Goal: Task Accomplishment & Management: Use online tool/utility

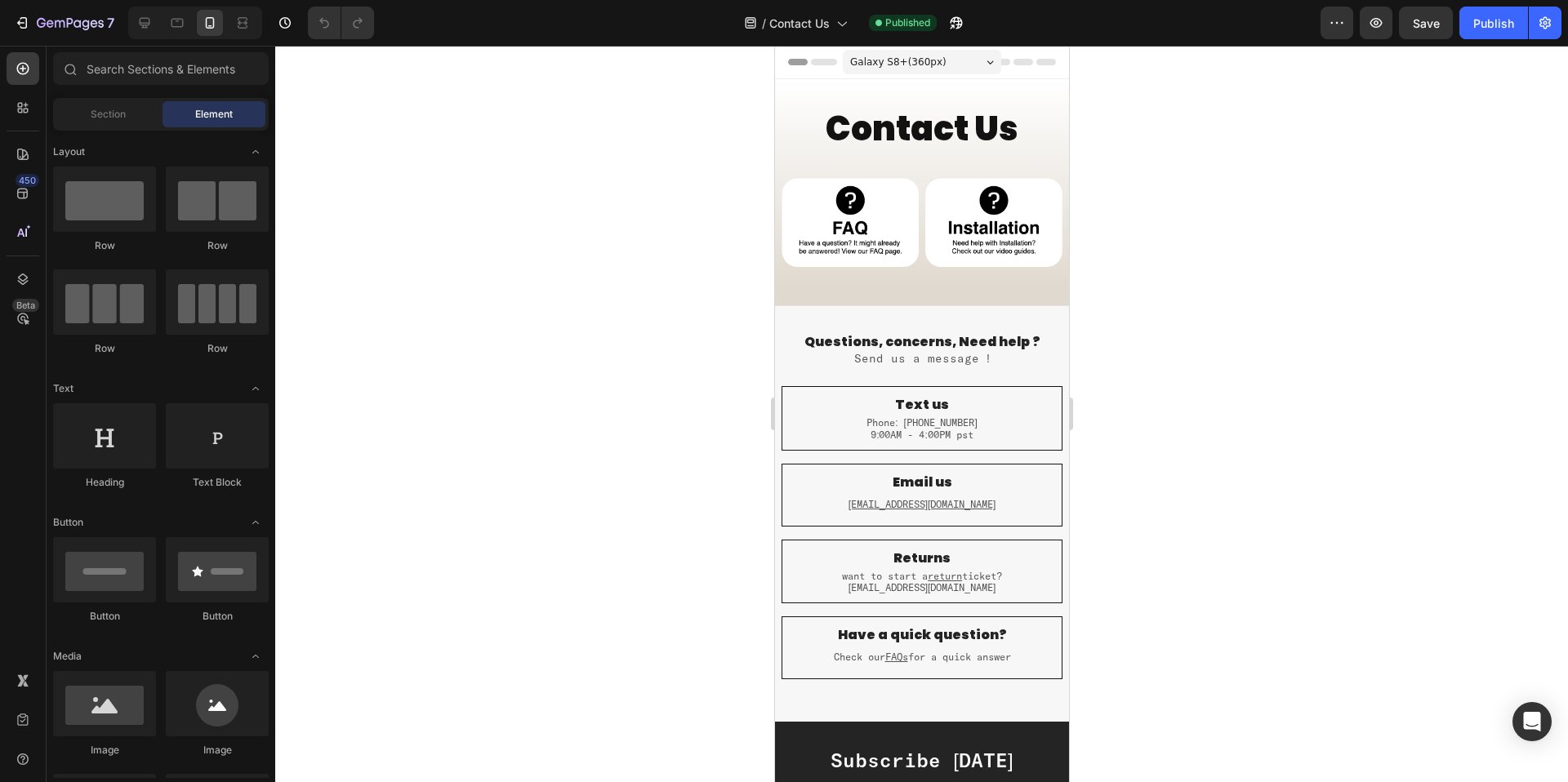
click at [890, 55] on span "Galaxy S8+ ( 360 px)" at bounding box center [897, 62] width 96 height 16
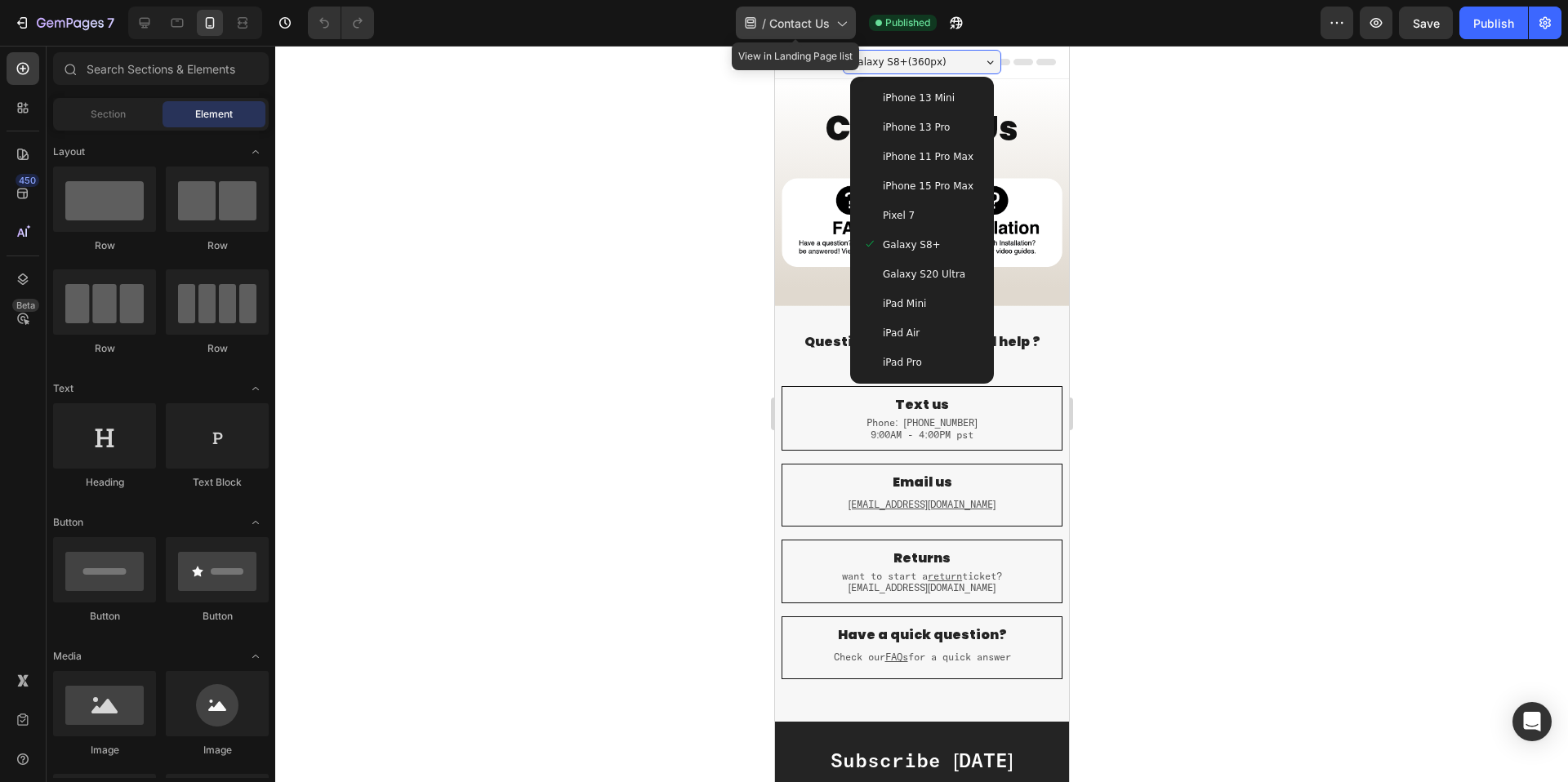
click at [814, 21] on span "Contact Us" at bounding box center [800, 23] width 60 height 17
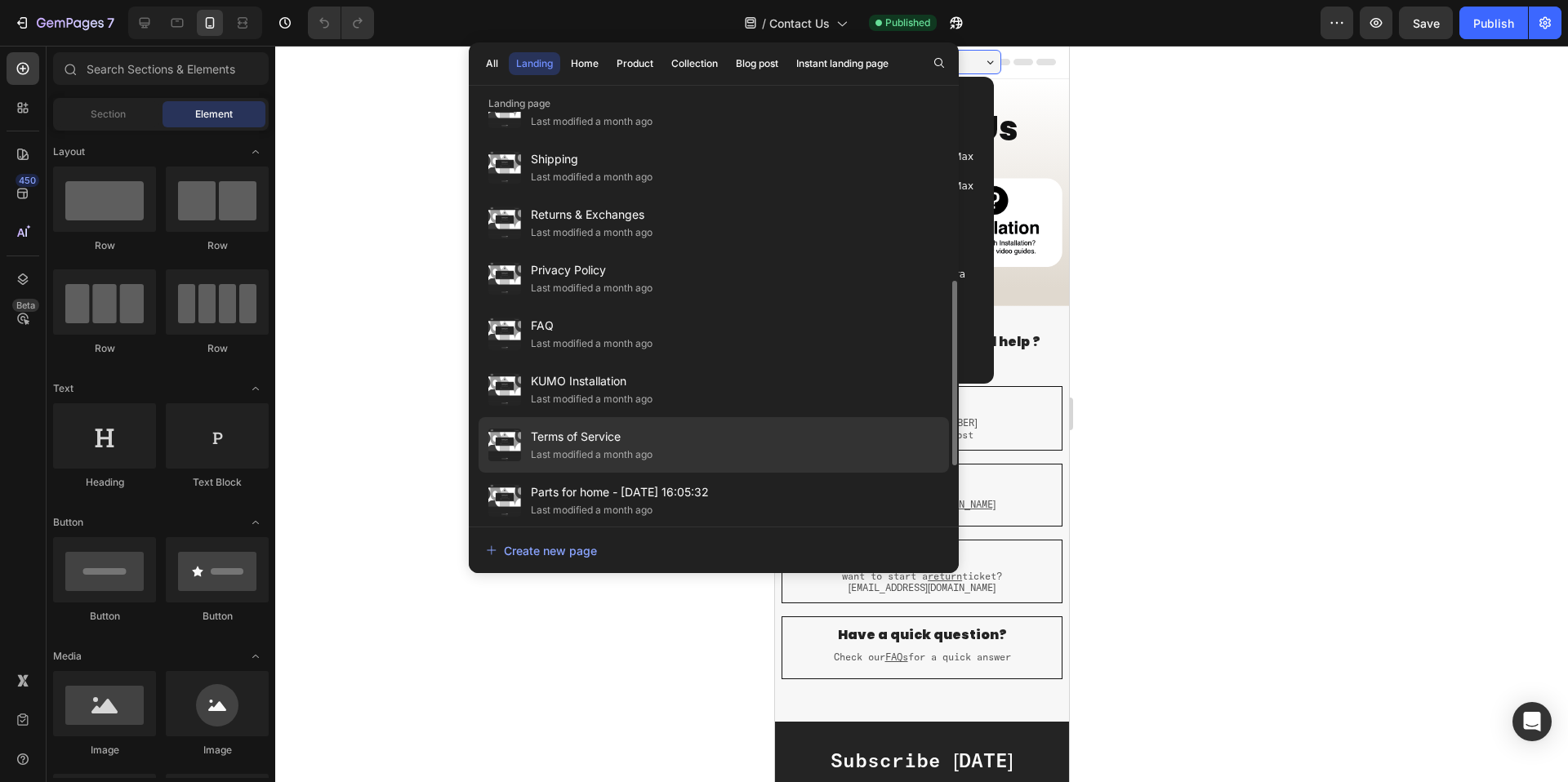
scroll to position [492, 0]
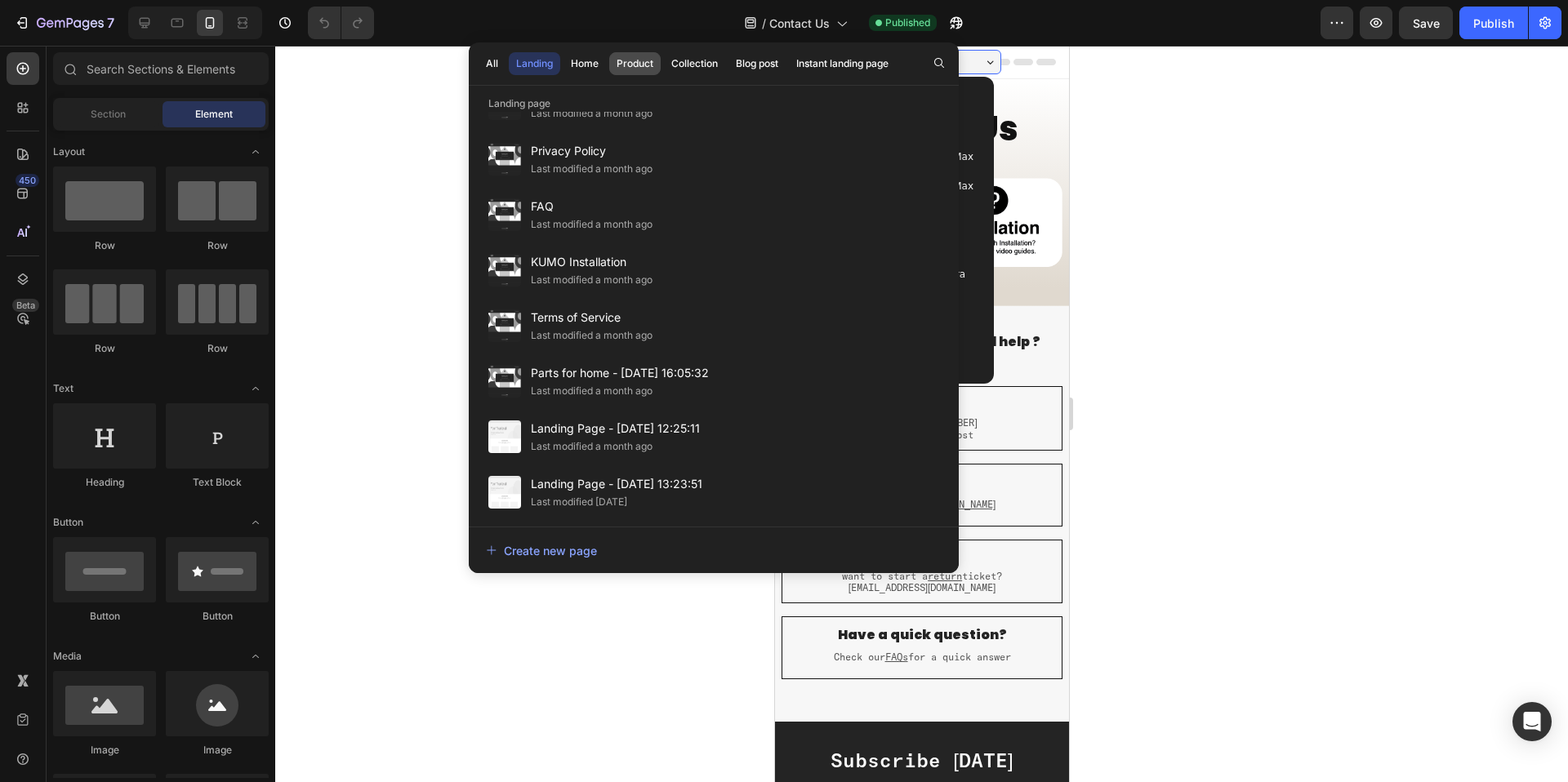
click at [621, 69] on div "Product" at bounding box center [635, 64] width 37 height 15
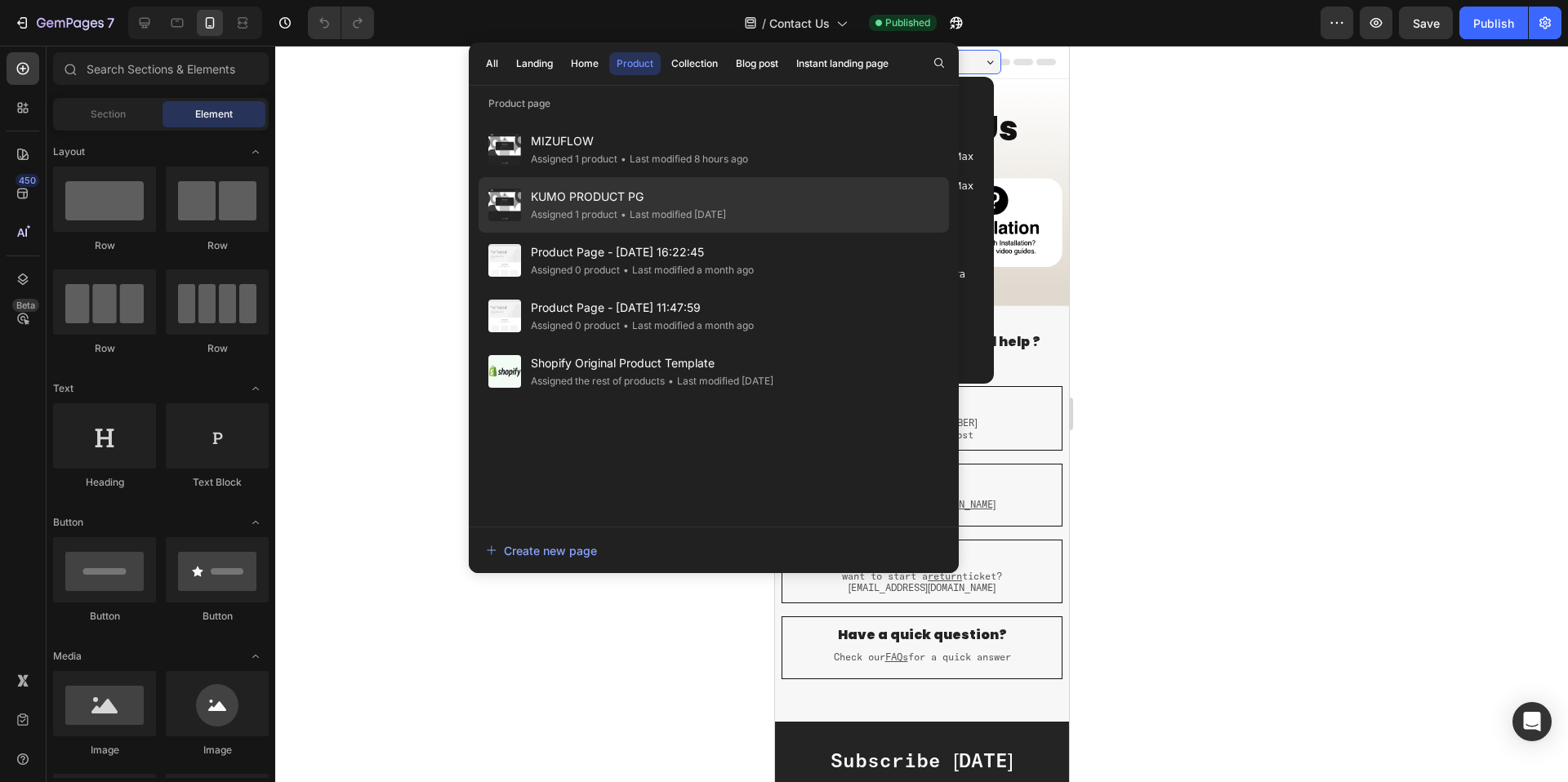
click at [718, 207] on div "• Last modified 22 days ago" at bounding box center [671, 215] width 109 height 16
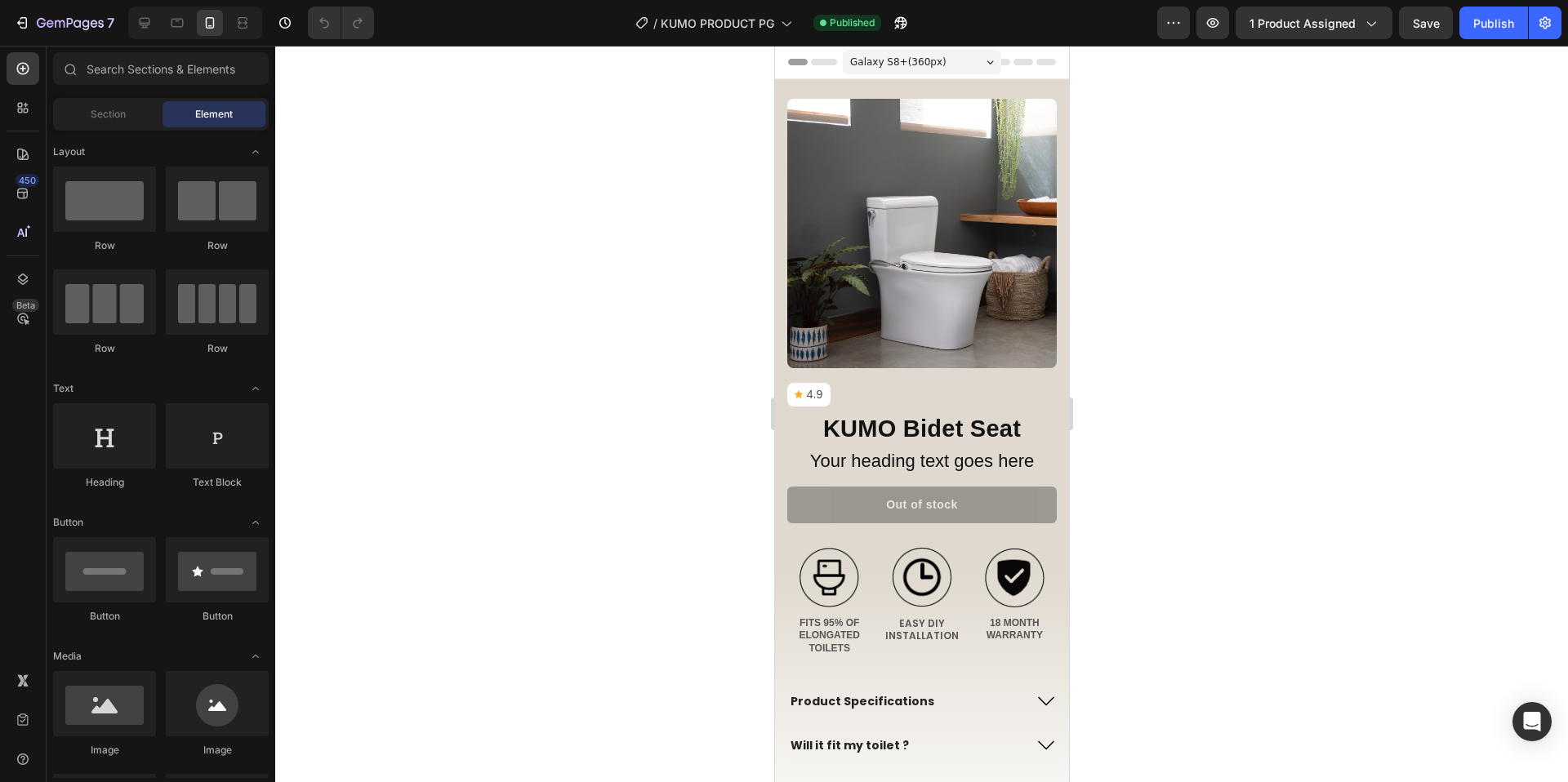
drag, startPoint x: 726, startPoint y: 16, endPoint x: 617, endPoint y: 324, distance: 326.7
click at [617, 0] on div "7 Version history / KUMO PRODUCT PG Published Preview 1 product assigned Save P…" at bounding box center [784, 0] width 1568 height 0
click at [938, 72] on div "Galaxy S8+ ( 360 px)" at bounding box center [920, 61] width 158 height 25
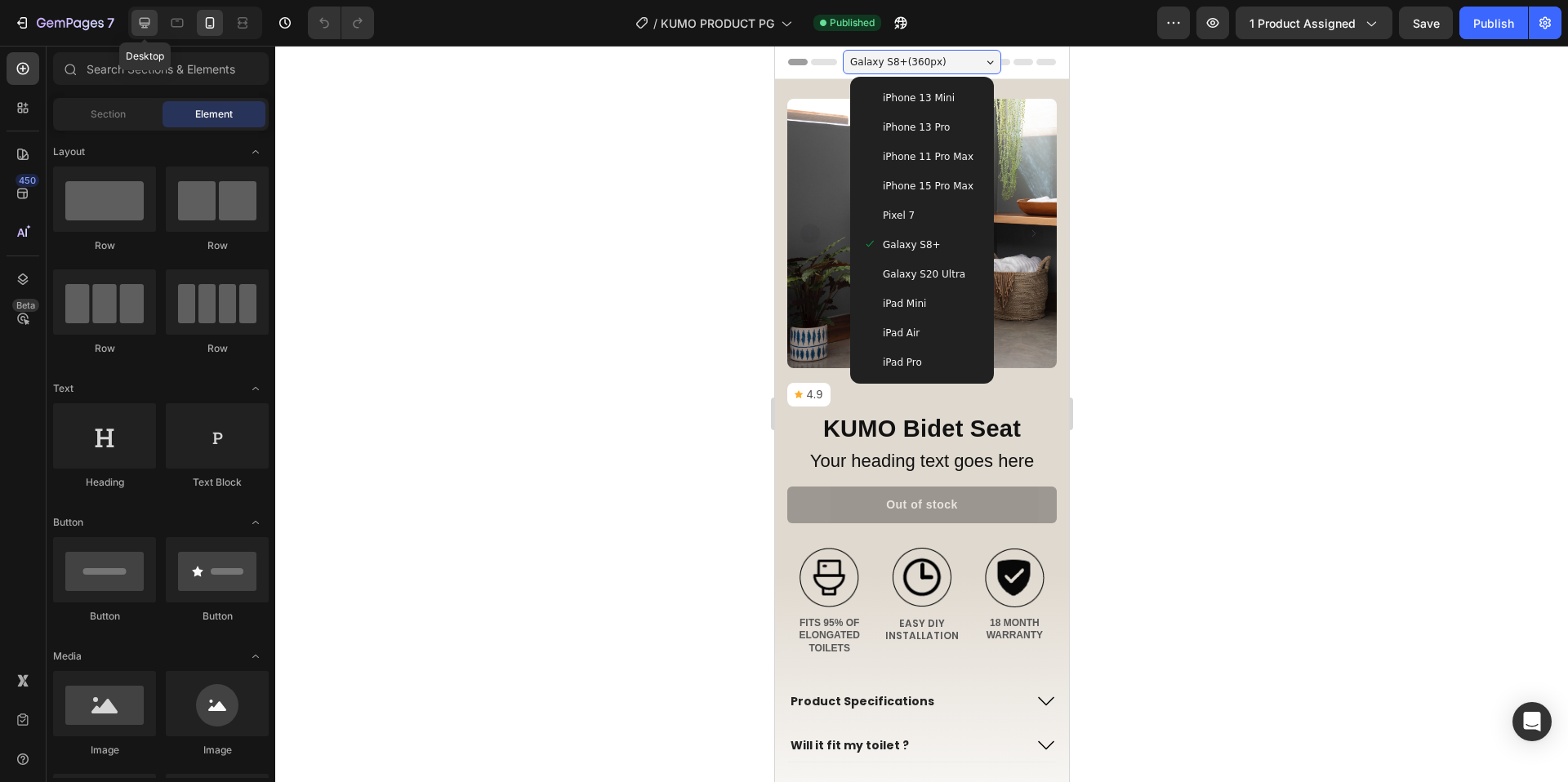
click at [147, 16] on icon at bounding box center [145, 23] width 16 height 16
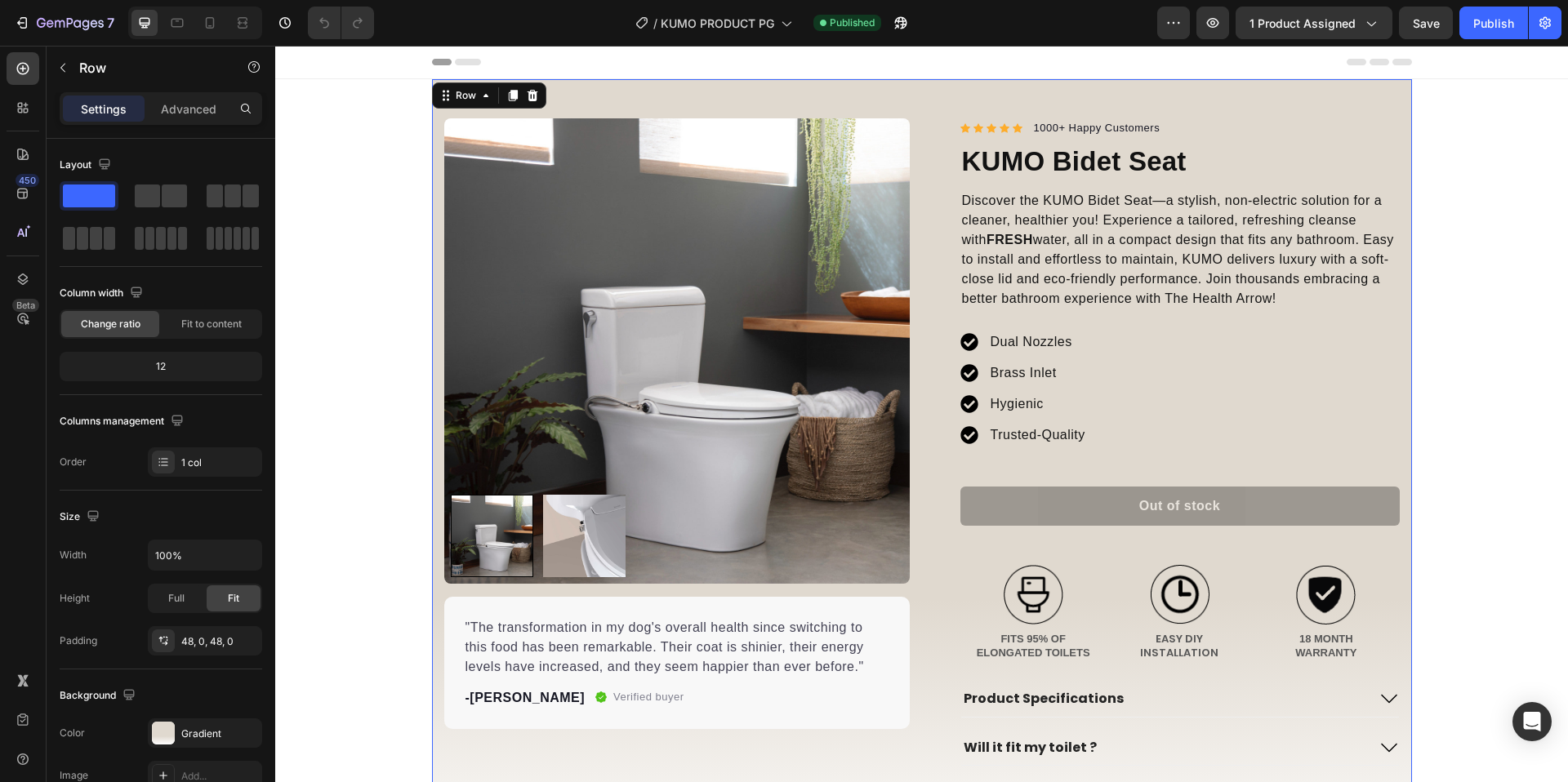
click at [646, 85] on div "Product Images "The transformation in my dog's overall health since switching t…" at bounding box center [922, 485] width 980 height 814
click at [455, 108] on div "Row" at bounding box center [489, 95] width 114 height 27
click at [464, 94] on div "Row" at bounding box center [465, 95] width 27 height 15
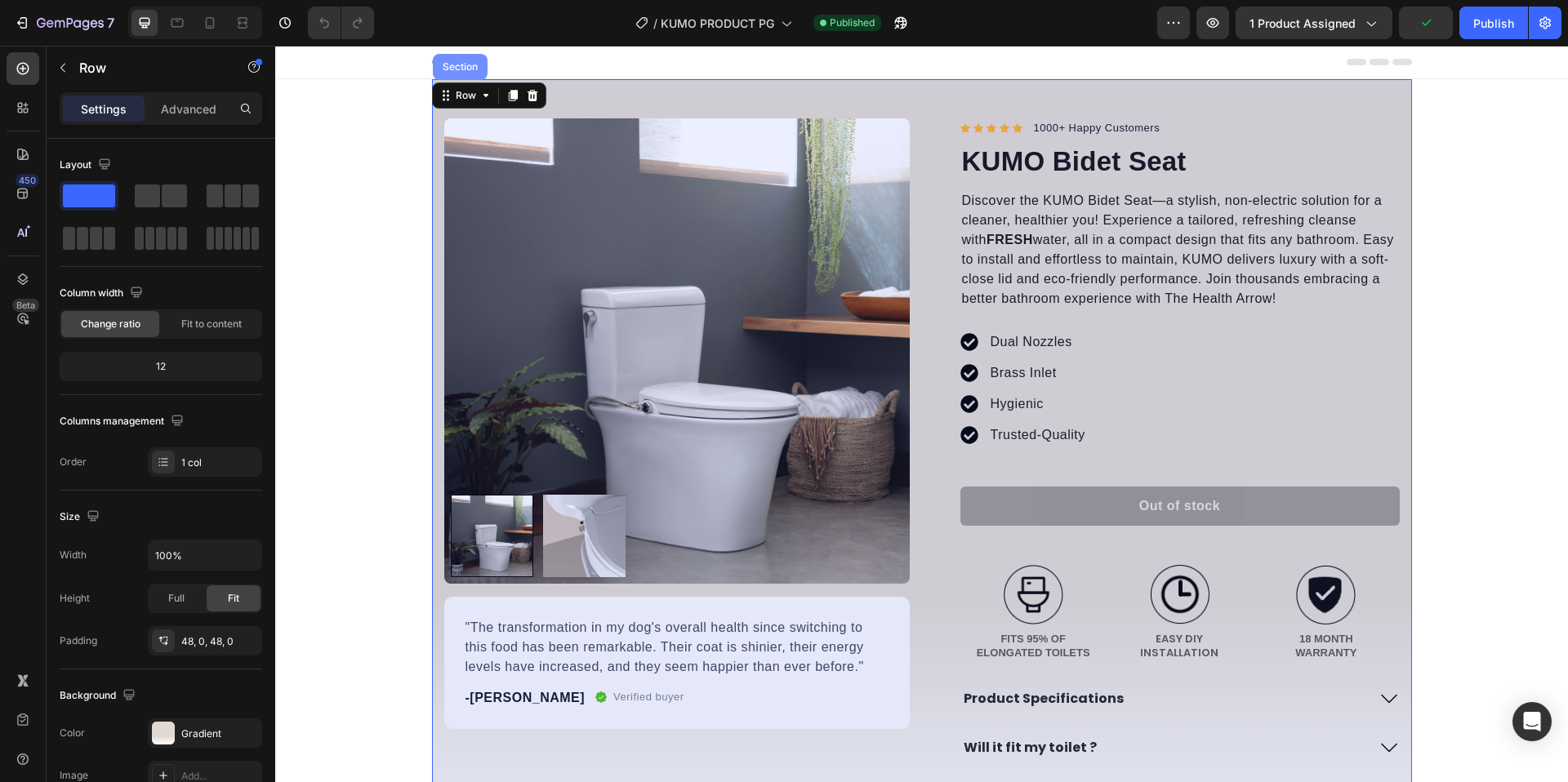
click at [461, 65] on div "Section" at bounding box center [460, 67] width 41 height 10
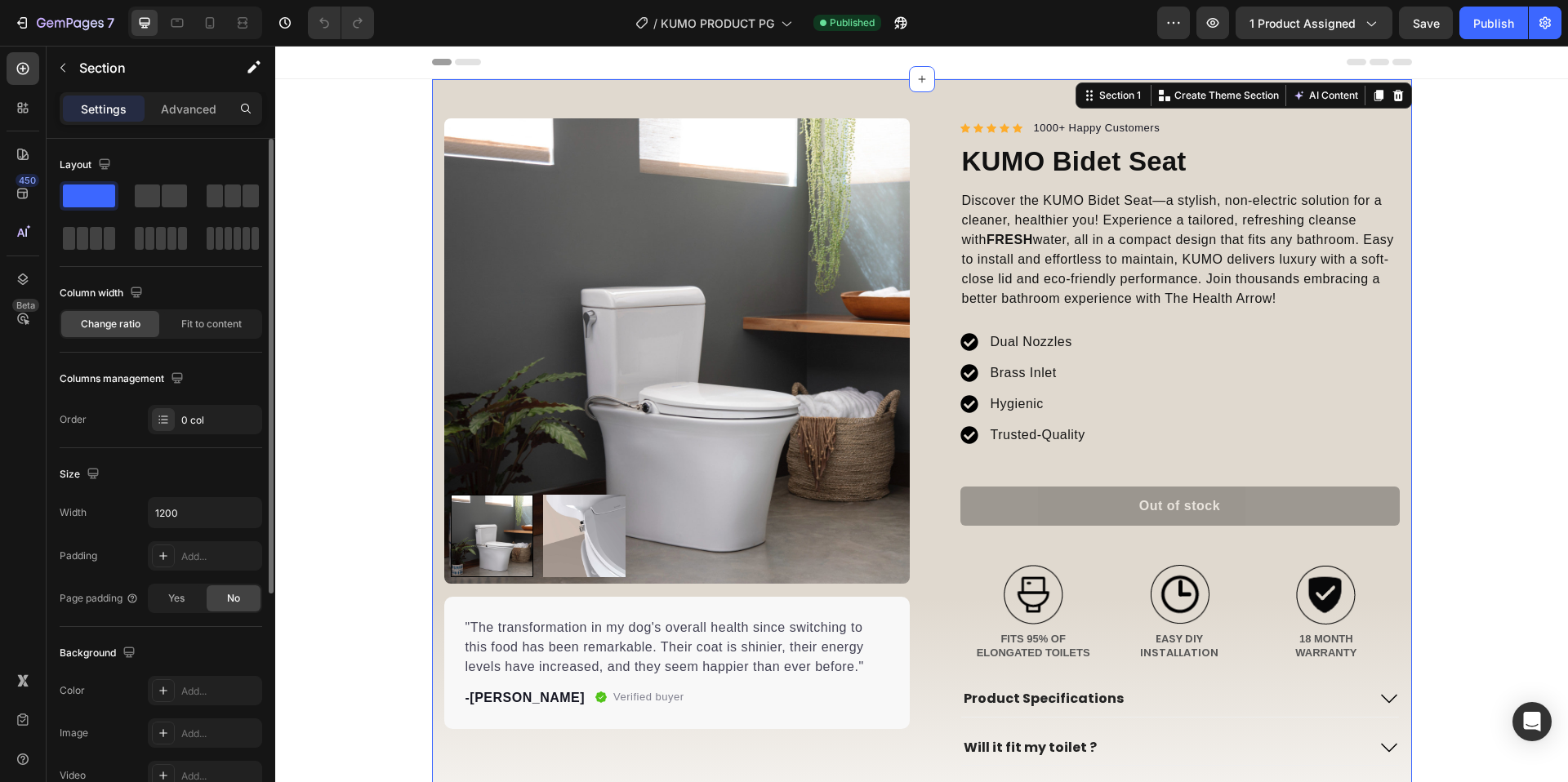
scroll to position [21, 0]
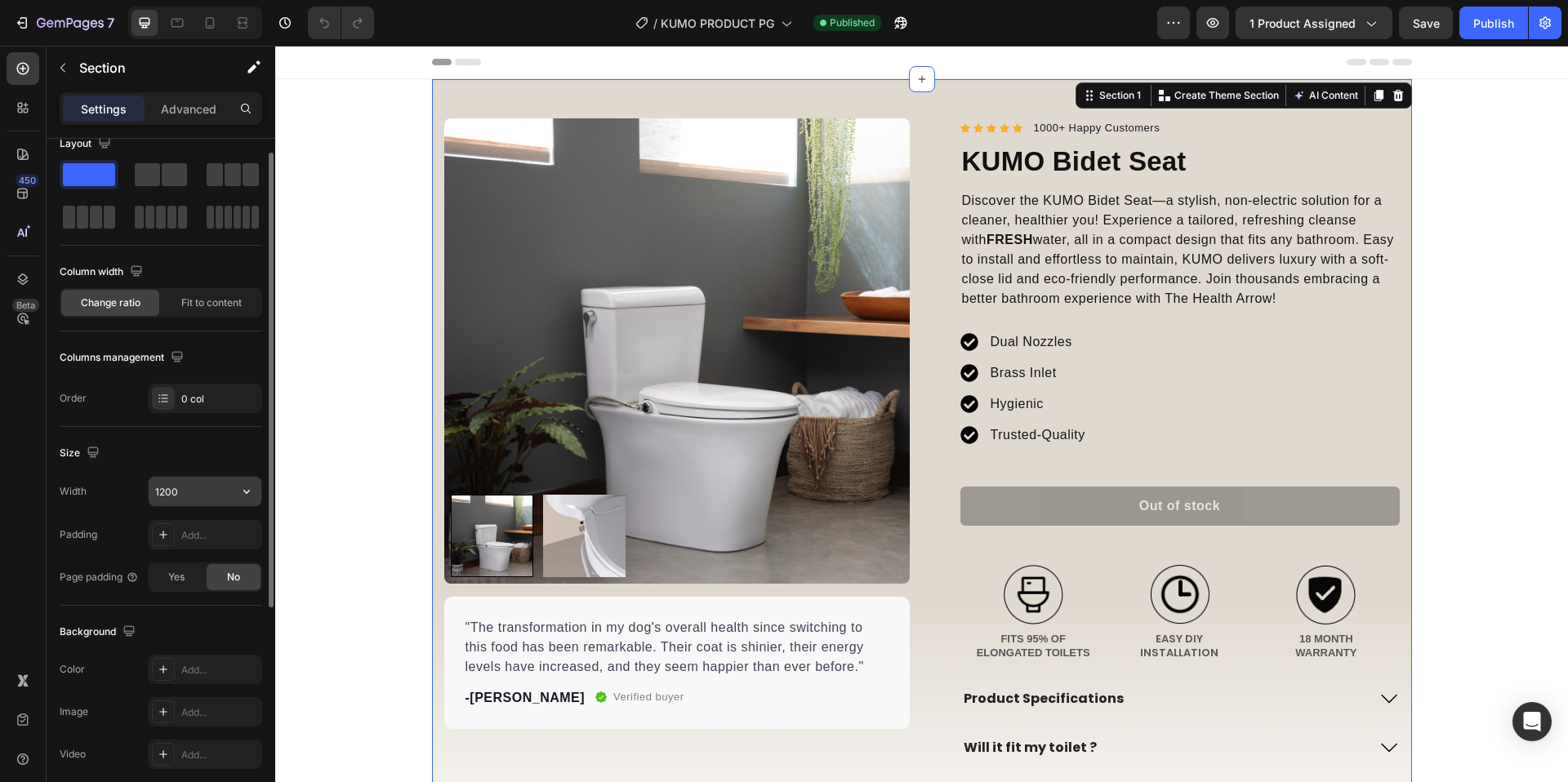
click at [210, 493] on input "1200" at bounding box center [204, 492] width 113 height 29
click at [238, 509] on div "Width 1200 Padding Add... Page padding Yes No" at bounding box center [160, 534] width 202 height 116
click at [267, 476] on div at bounding box center [269, 380] width 9 height 455
click at [240, 496] on icon "button" at bounding box center [246, 492] width 16 height 16
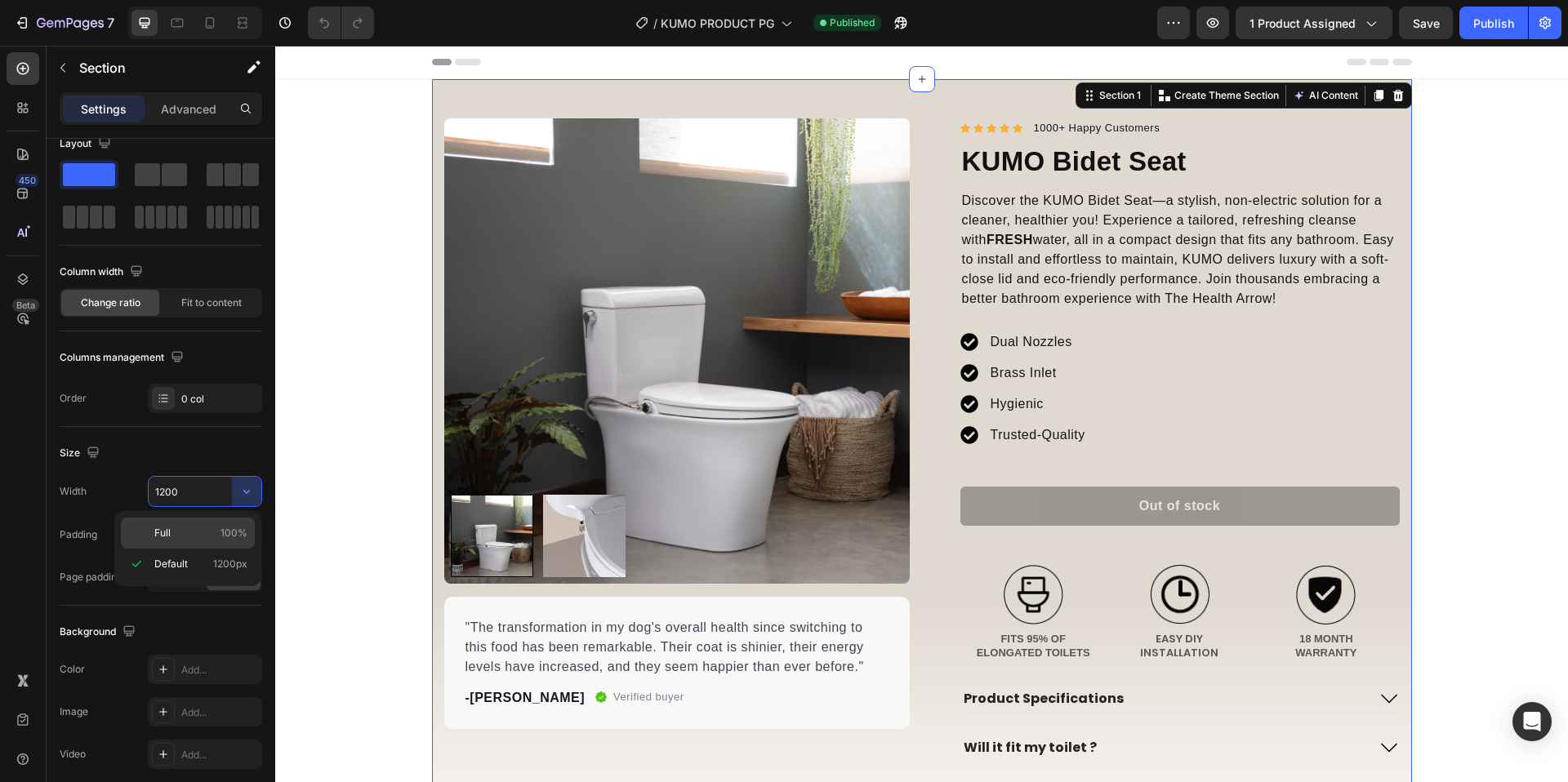
click at [208, 536] on p "Full 100%" at bounding box center [201, 533] width 93 height 15
type input "100%"
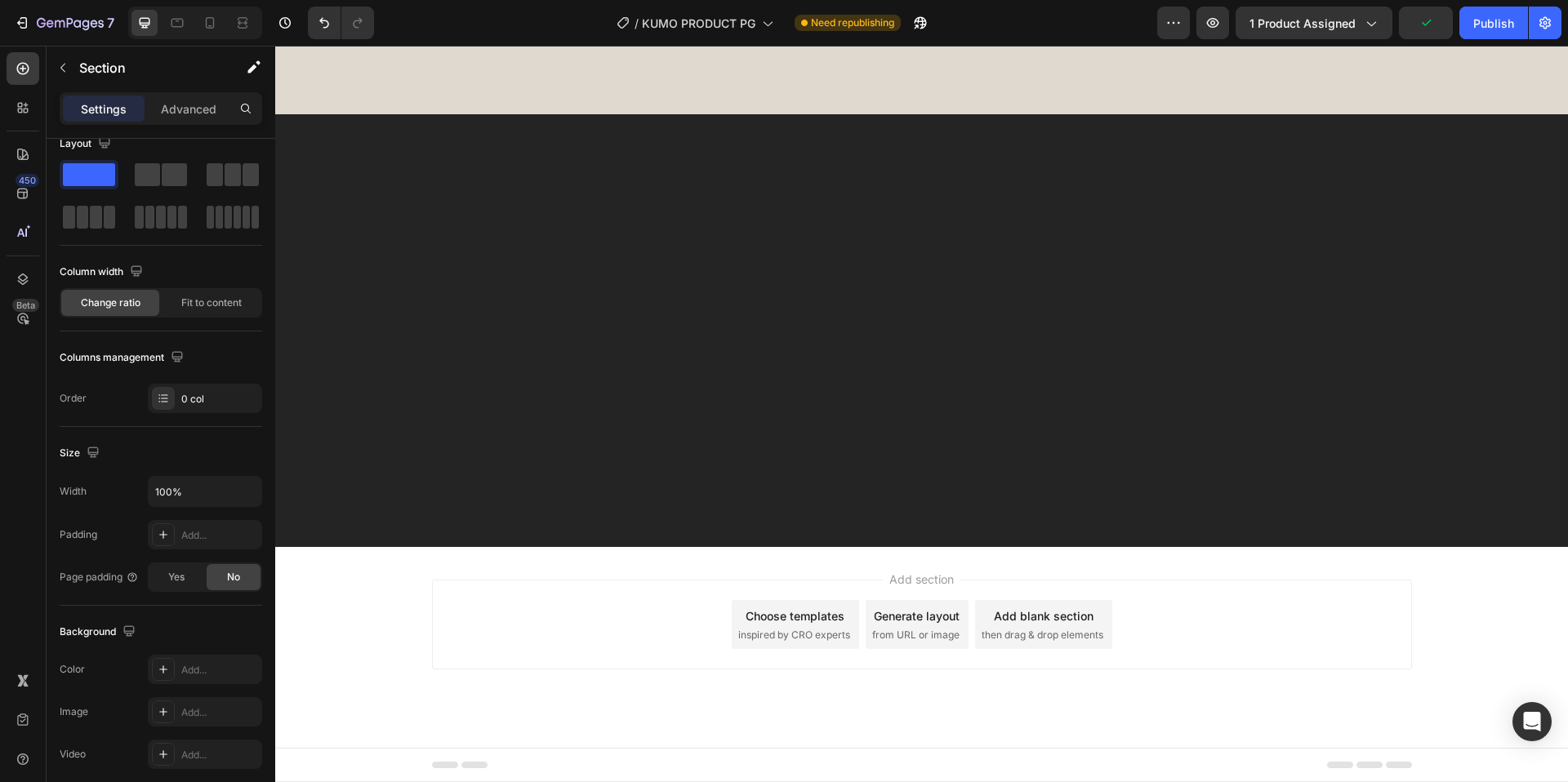
scroll to position [0, 0]
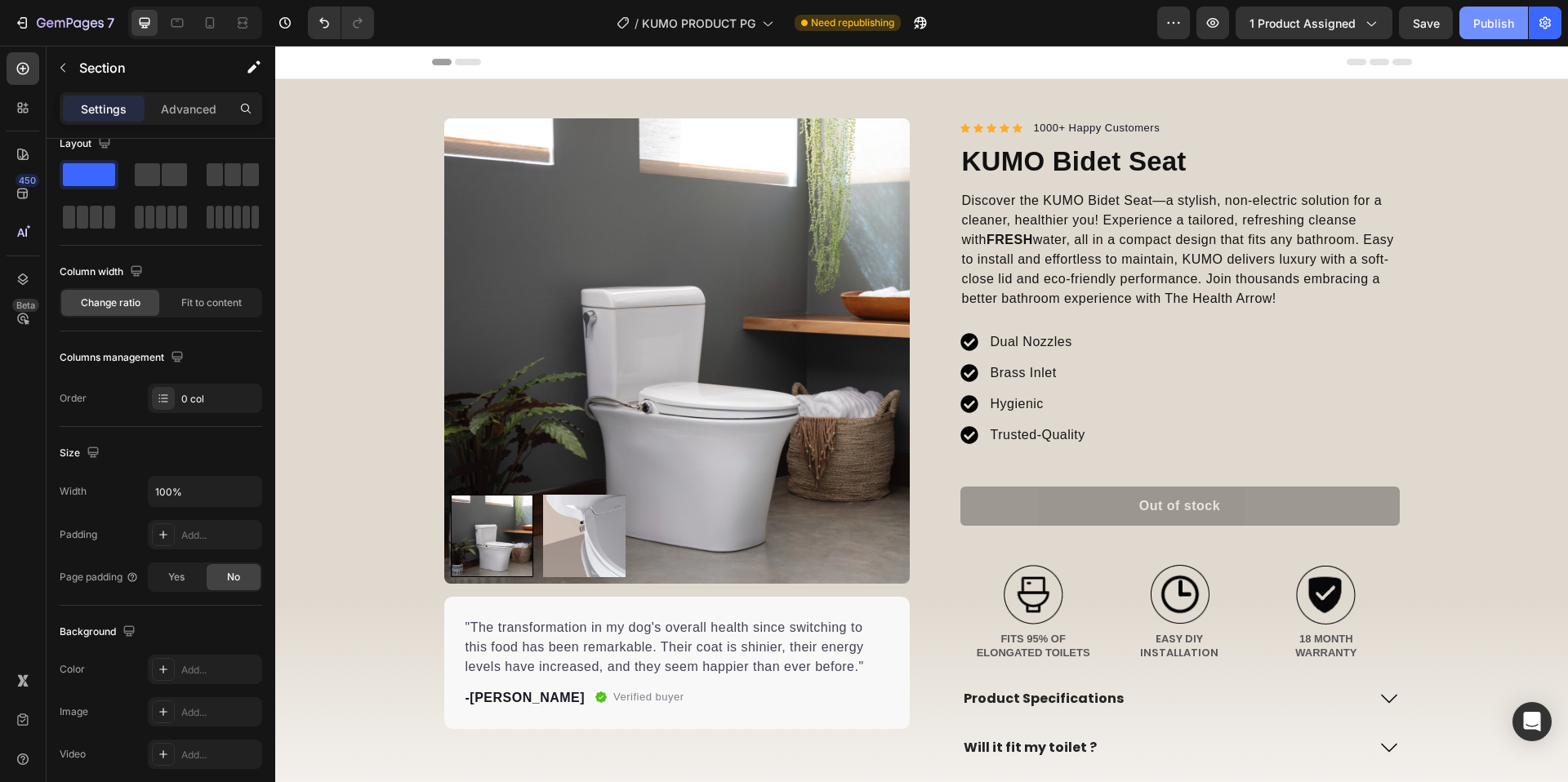
click at [1508, 16] on div "Publish" at bounding box center [1493, 23] width 41 height 17
click at [734, 22] on span "KUMO PRODUCT PG" at bounding box center [699, 23] width 114 height 17
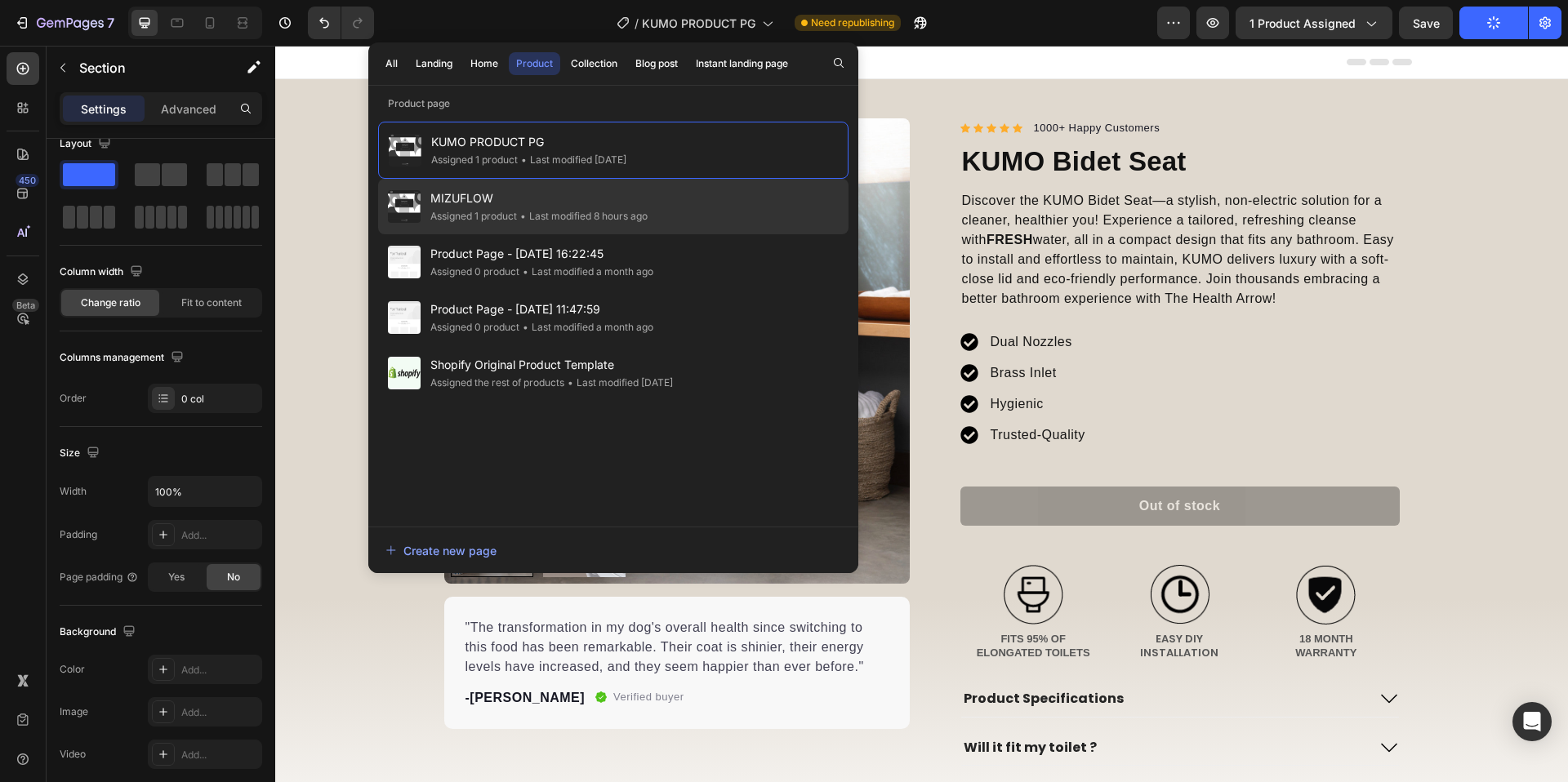
click at [679, 234] on div "MIZUFLOW Assigned 1 product • Last modified 8 hours ago" at bounding box center [614, 262] width 471 height 56
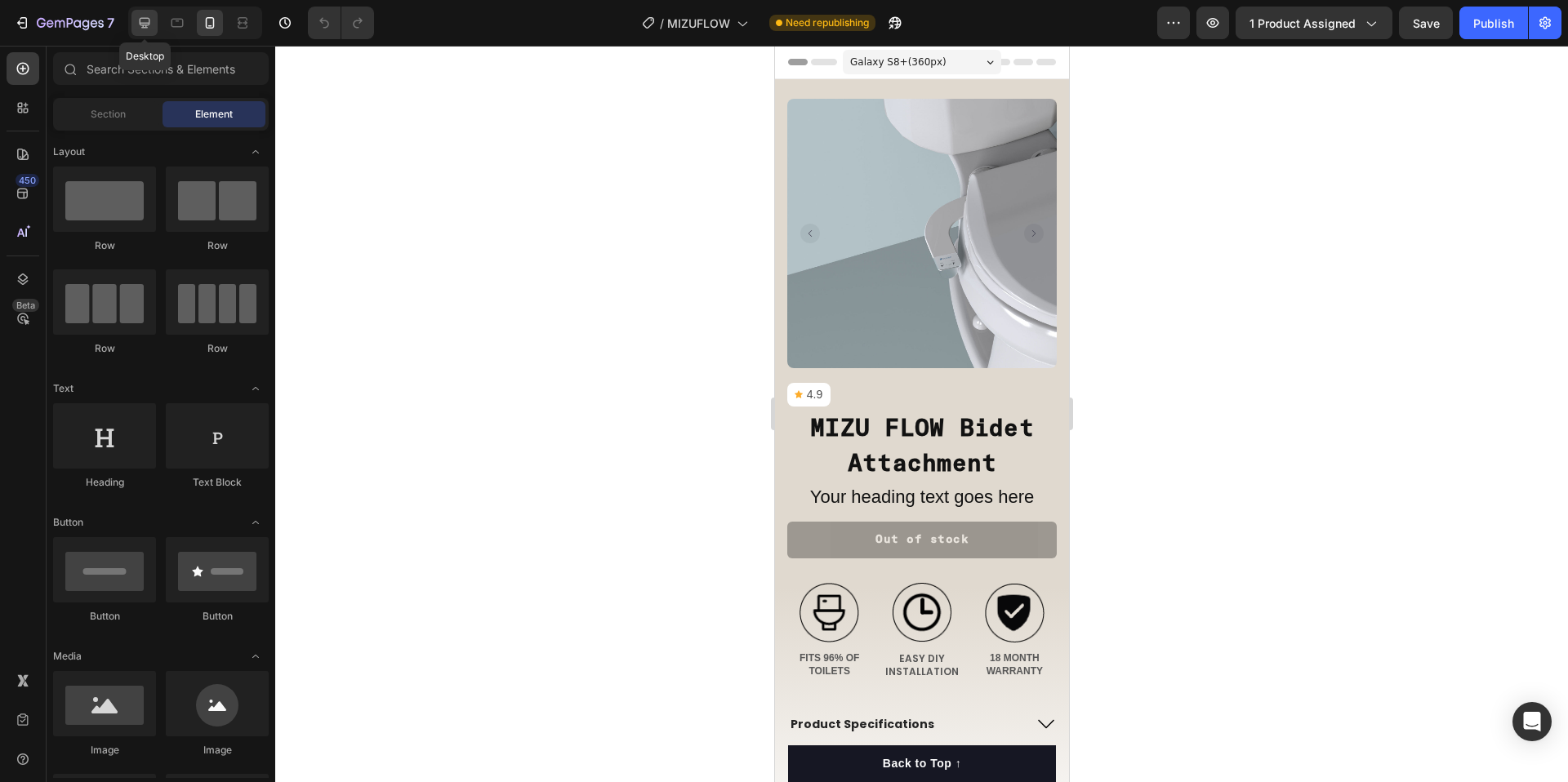
click at [152, 24] on icon at bounding box center [145, 23] width 16 height 16
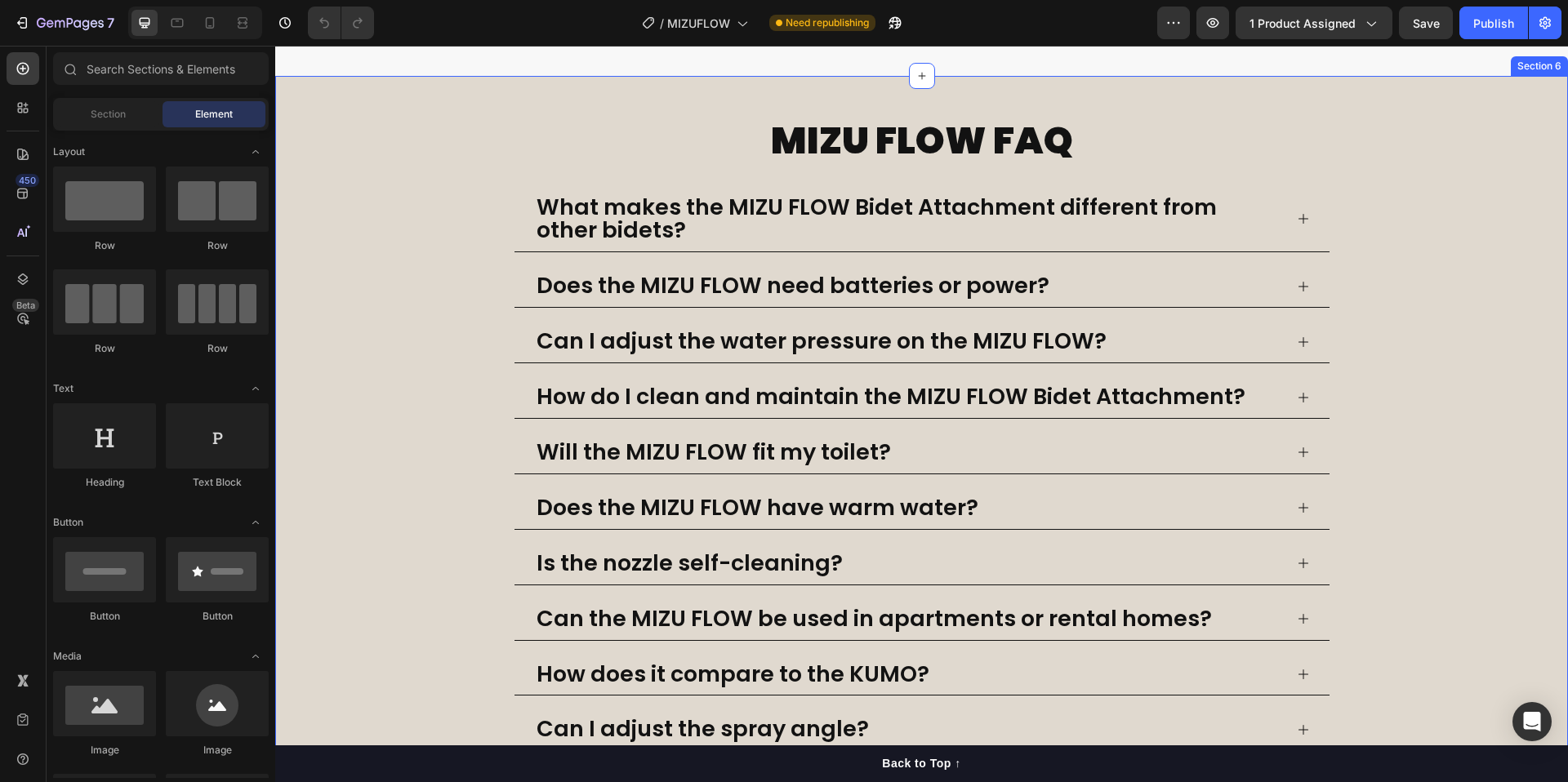
scroll to position [2367, 0]
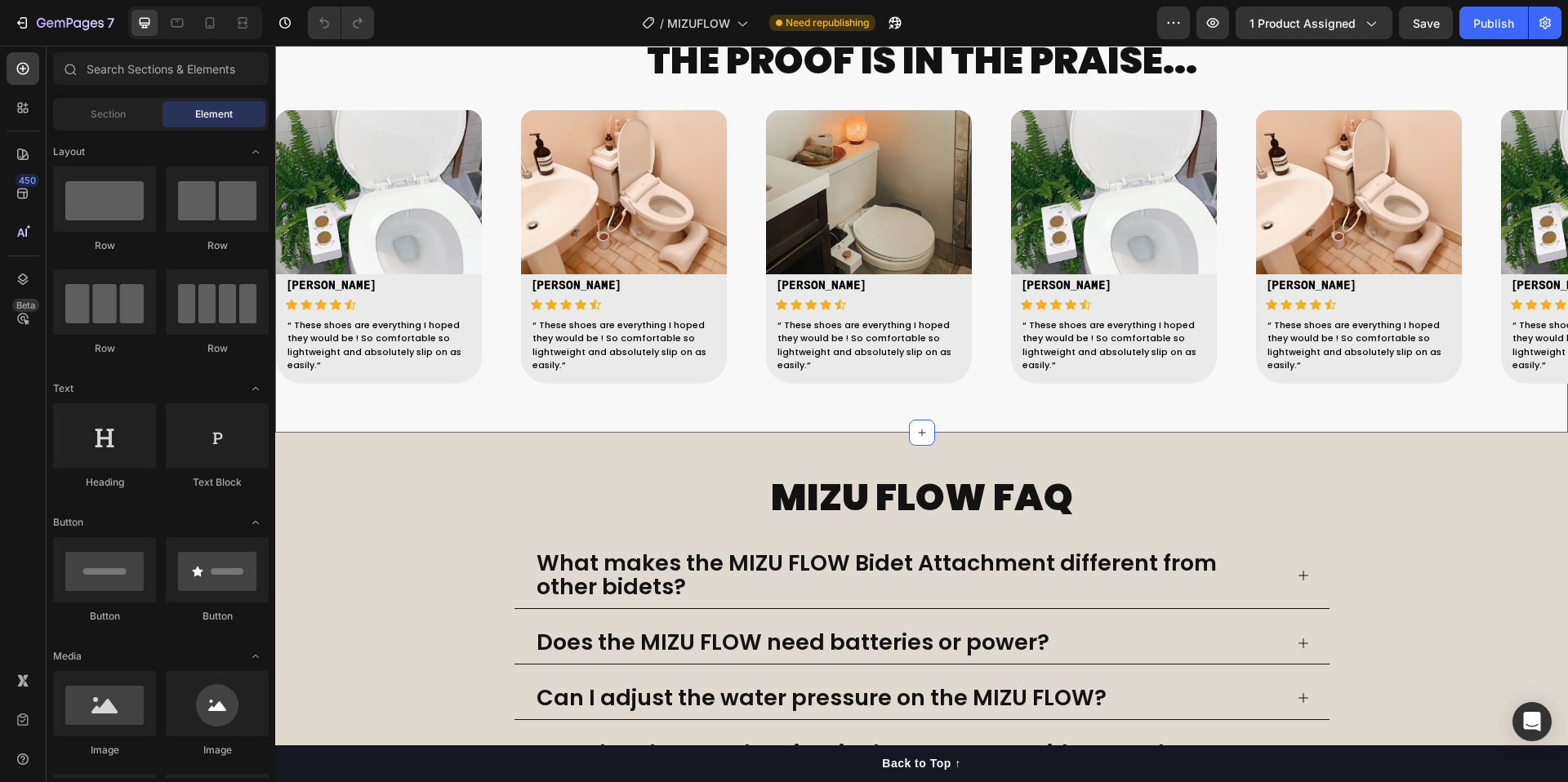
click at [1267, 414] on div "THE PROOF IS IN THE PRAISE... Heading Image [PERSON_NAME] S Text block Icon Ico…" at bounding box center [920, 221] width 1292 height 424
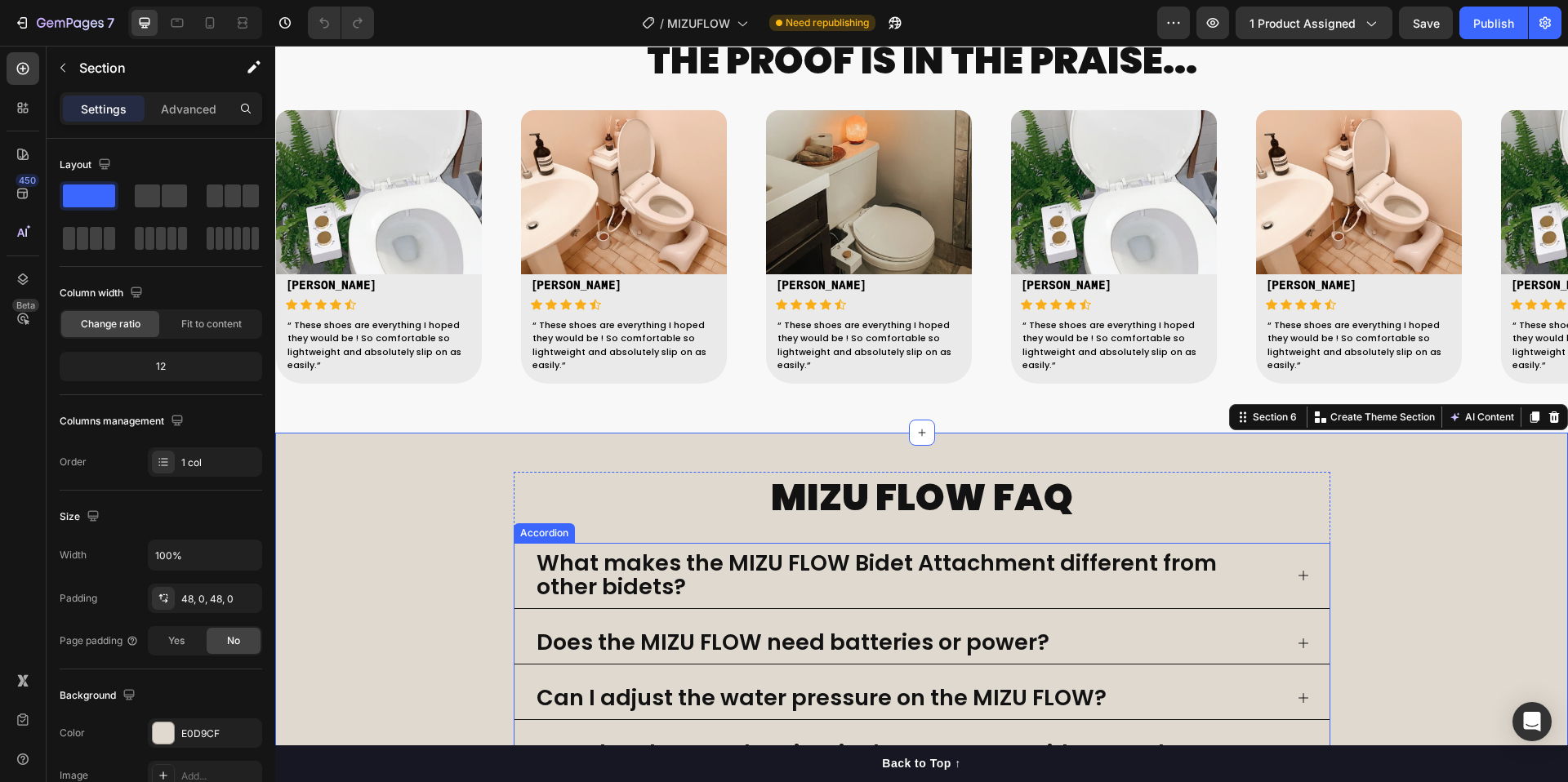
scroll to position [2740, 0]
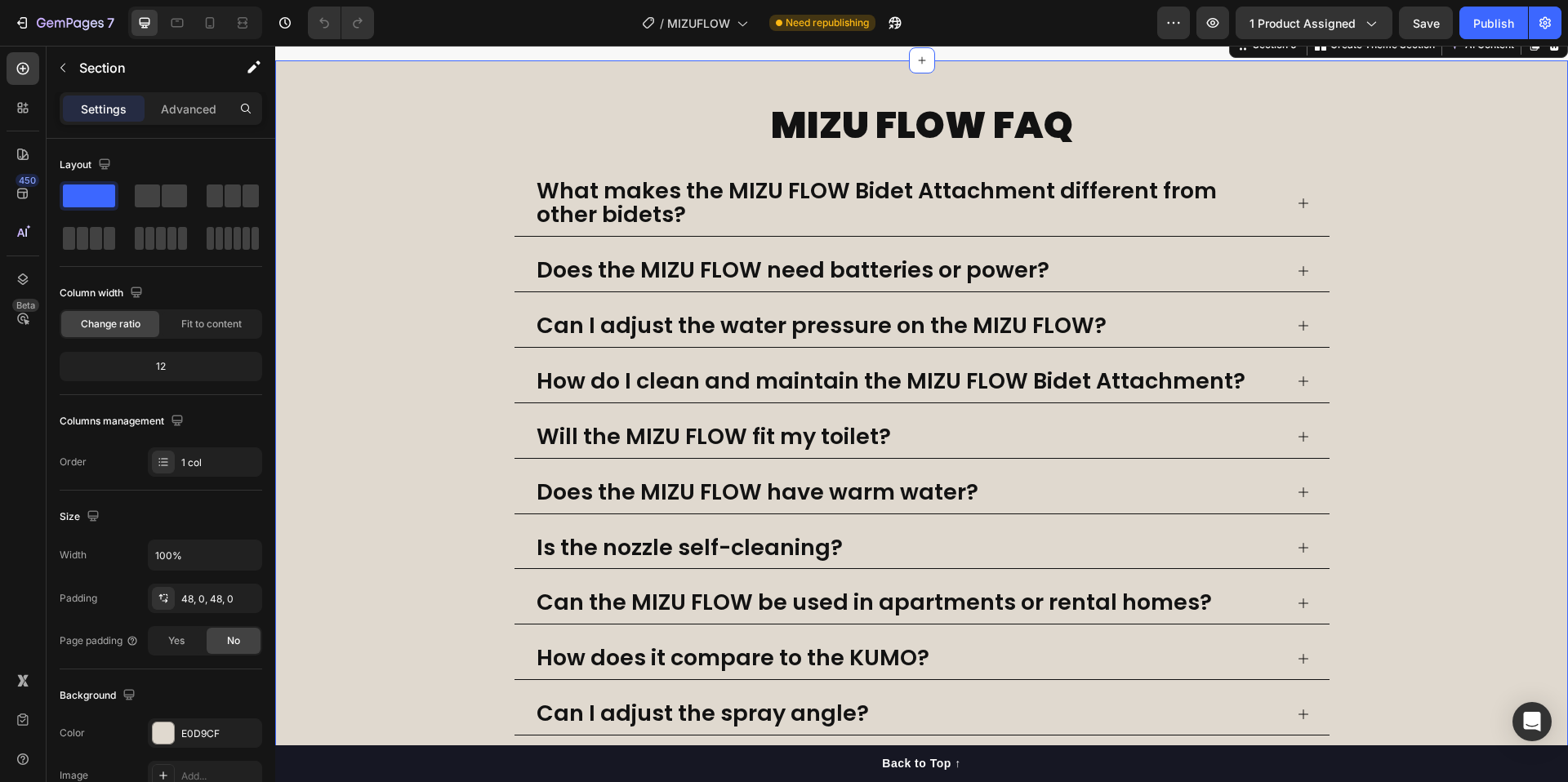
click at [447, 519] on div "MIZU FLOW FAQ Heading What makes the MIZU FLOW Bidet Attachment different from …" at bounding box center [920, 445] width 1292 height 691
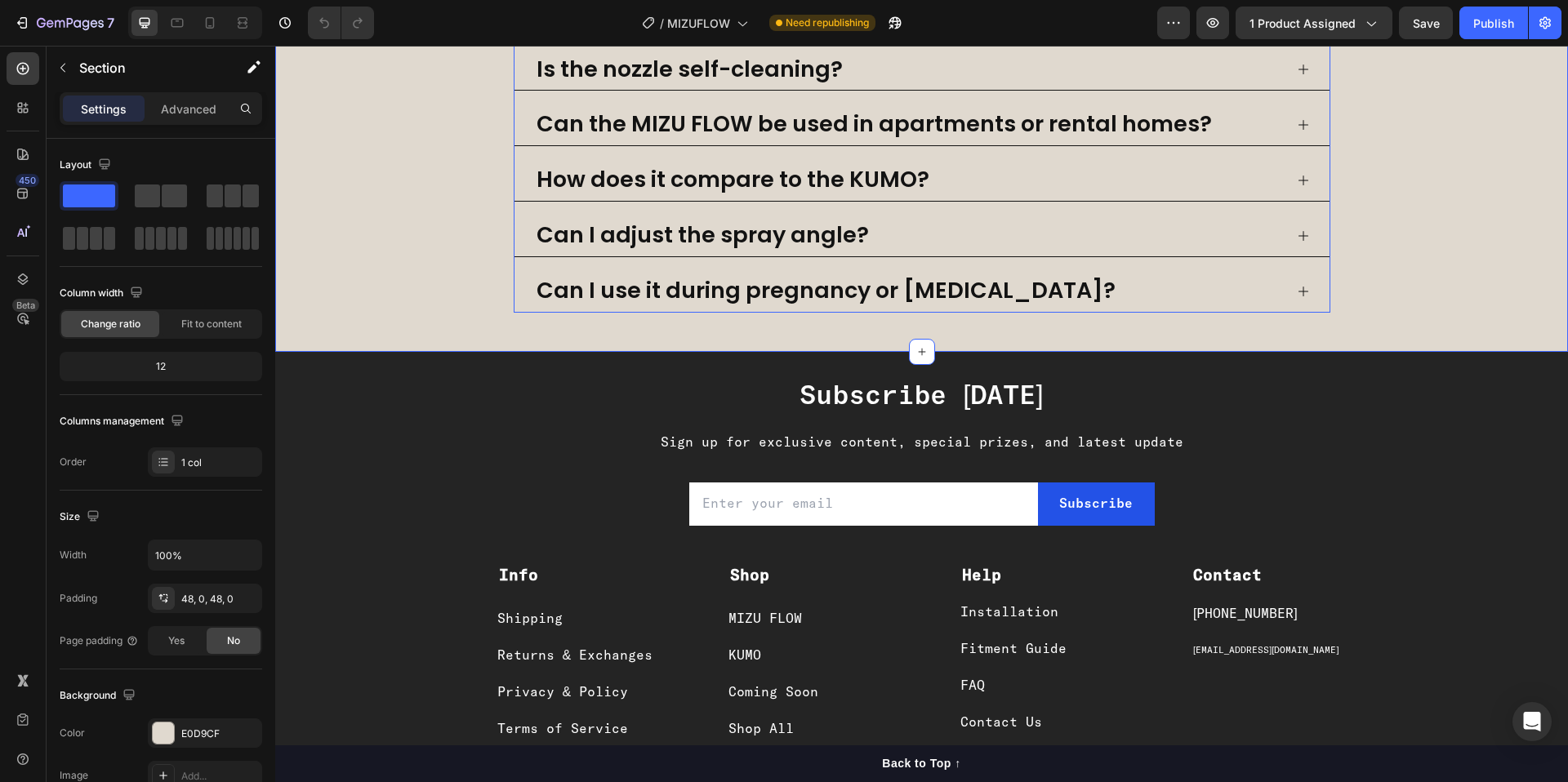
scroll to position [3456, 0]
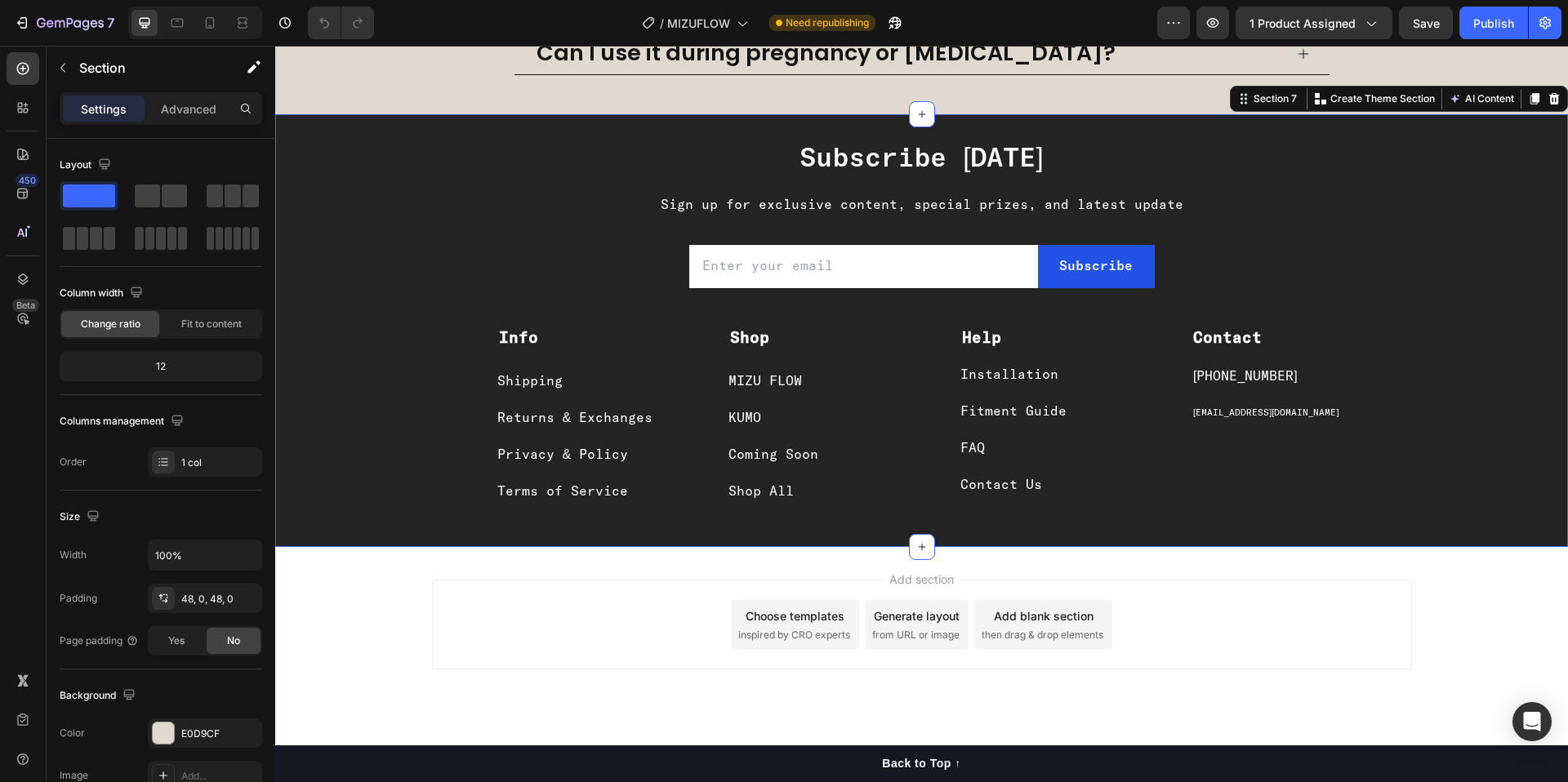
click at [394, 158] on div "Subscribe [DATE] Heading Sign up for exclusive content, special prizes, and lat…" at bounding box center [920, 333] width 1292 height 387
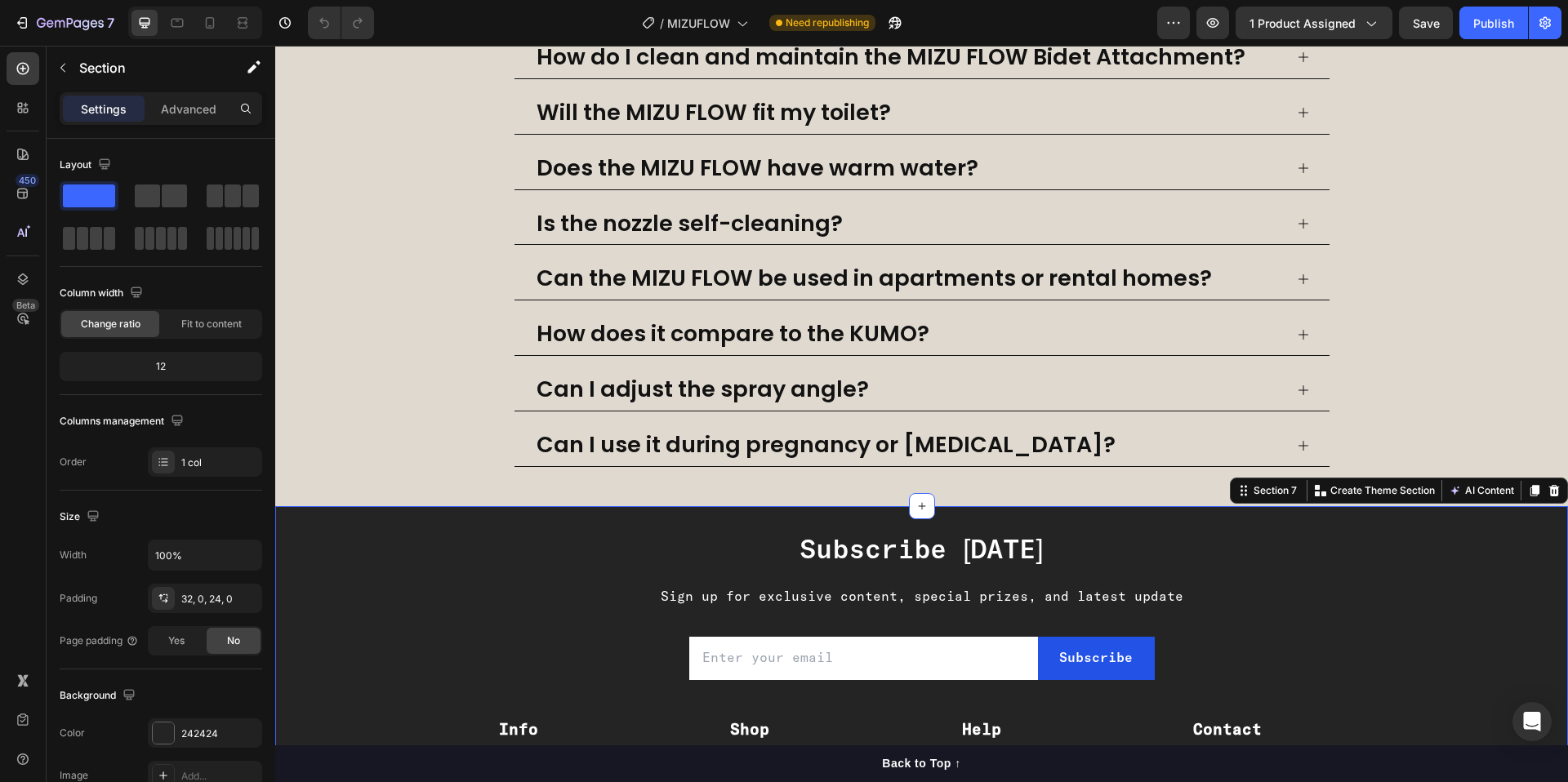
scroll to position [2362, 0]
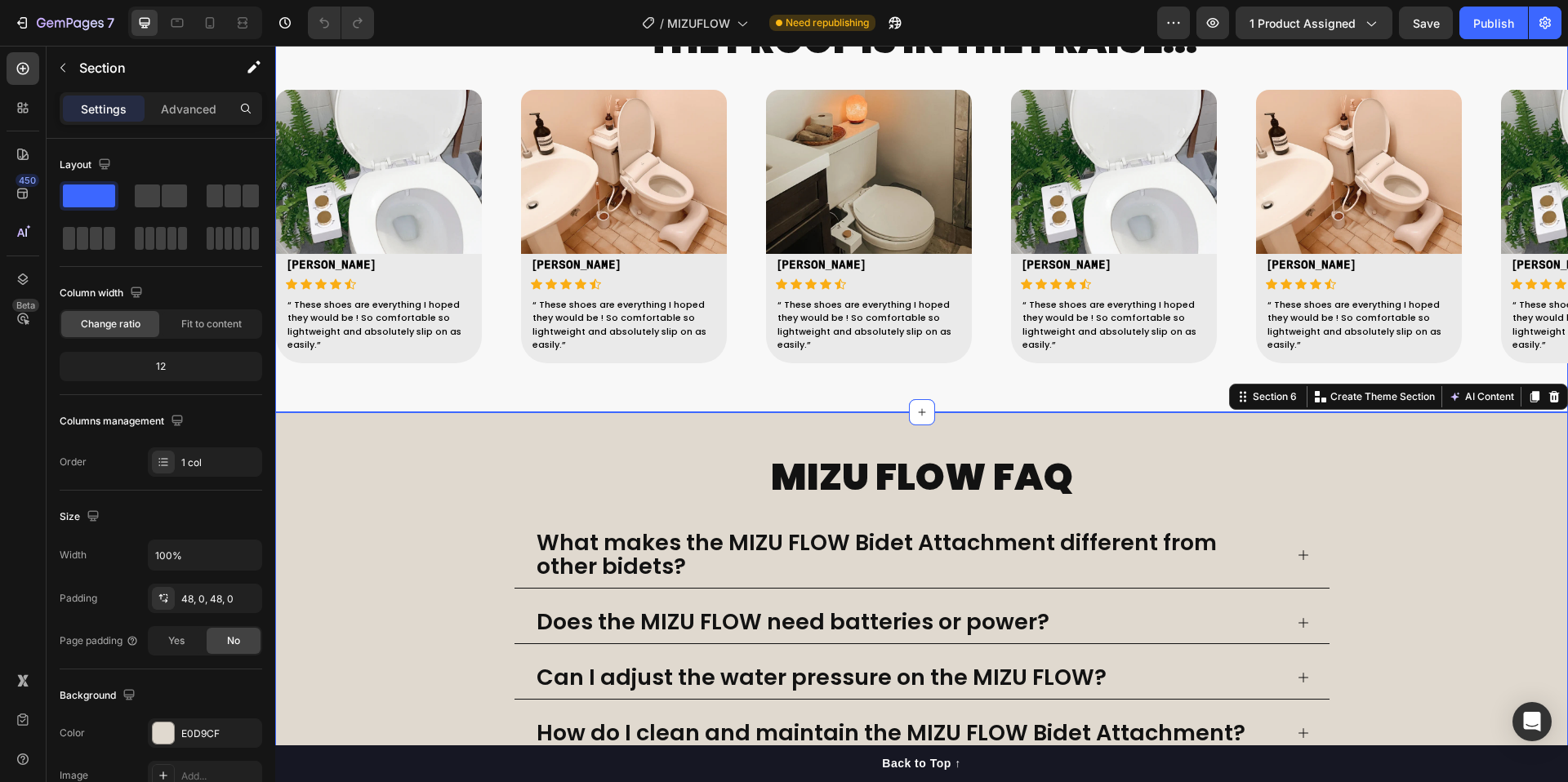
scroll to position [2139, 0]
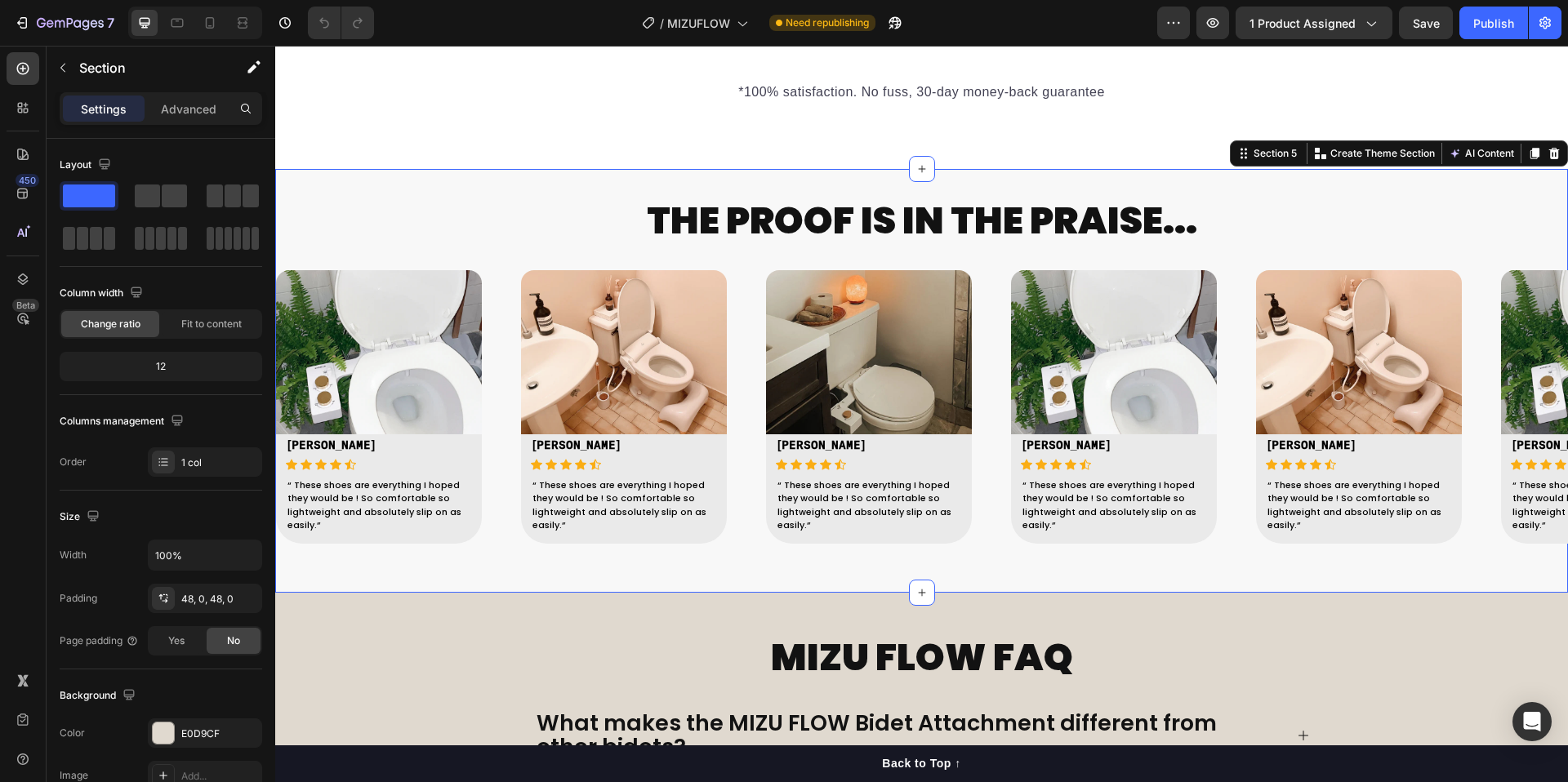
click at [527, 245] on div "THE PROOF IS IN THE PRAISE... Heading Image [PERSON_NAME] S Text block Icon Ico…" at bounding box center [920, 381] width 1292 height 424
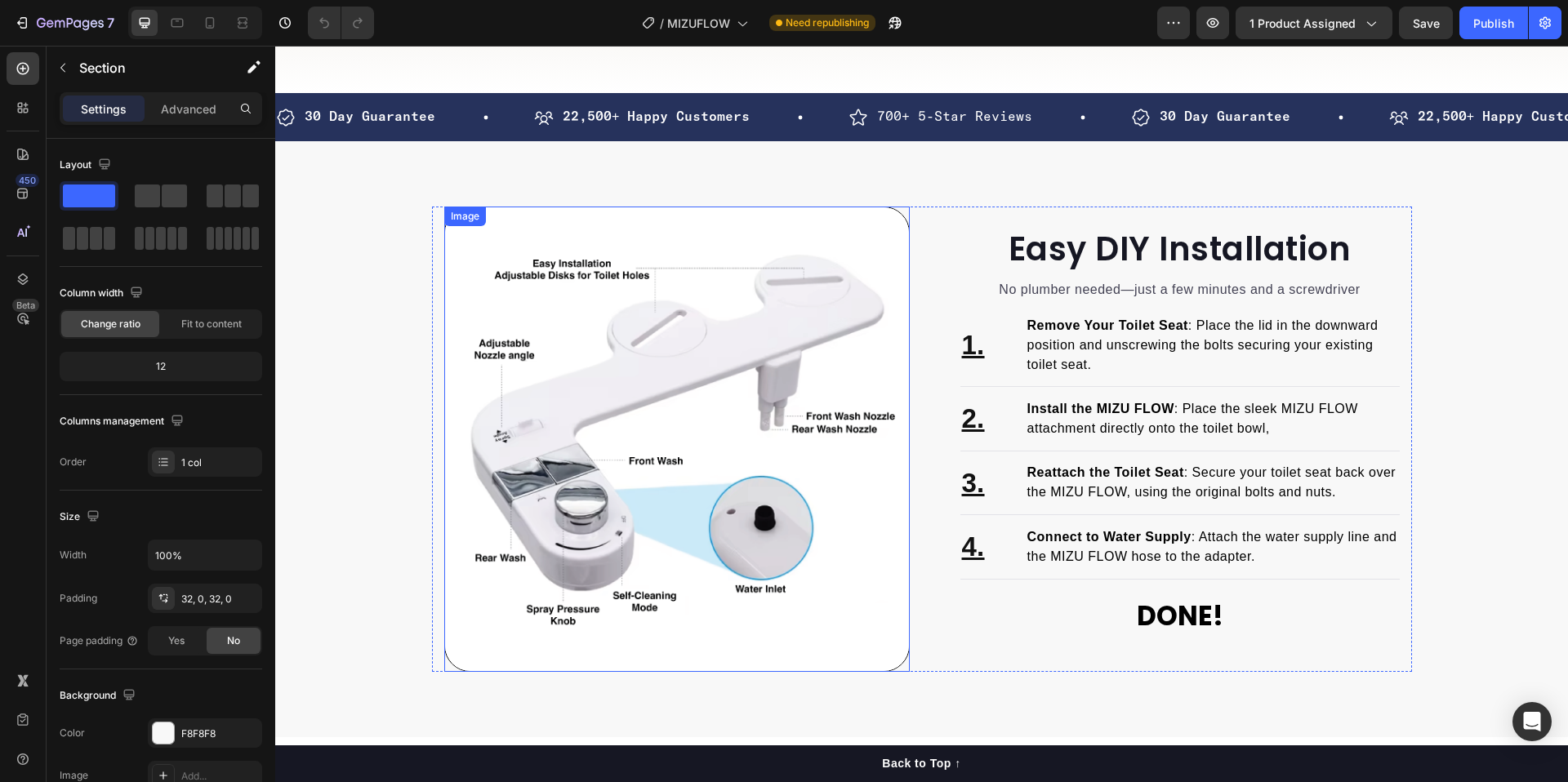
scroll to position [598, 0]
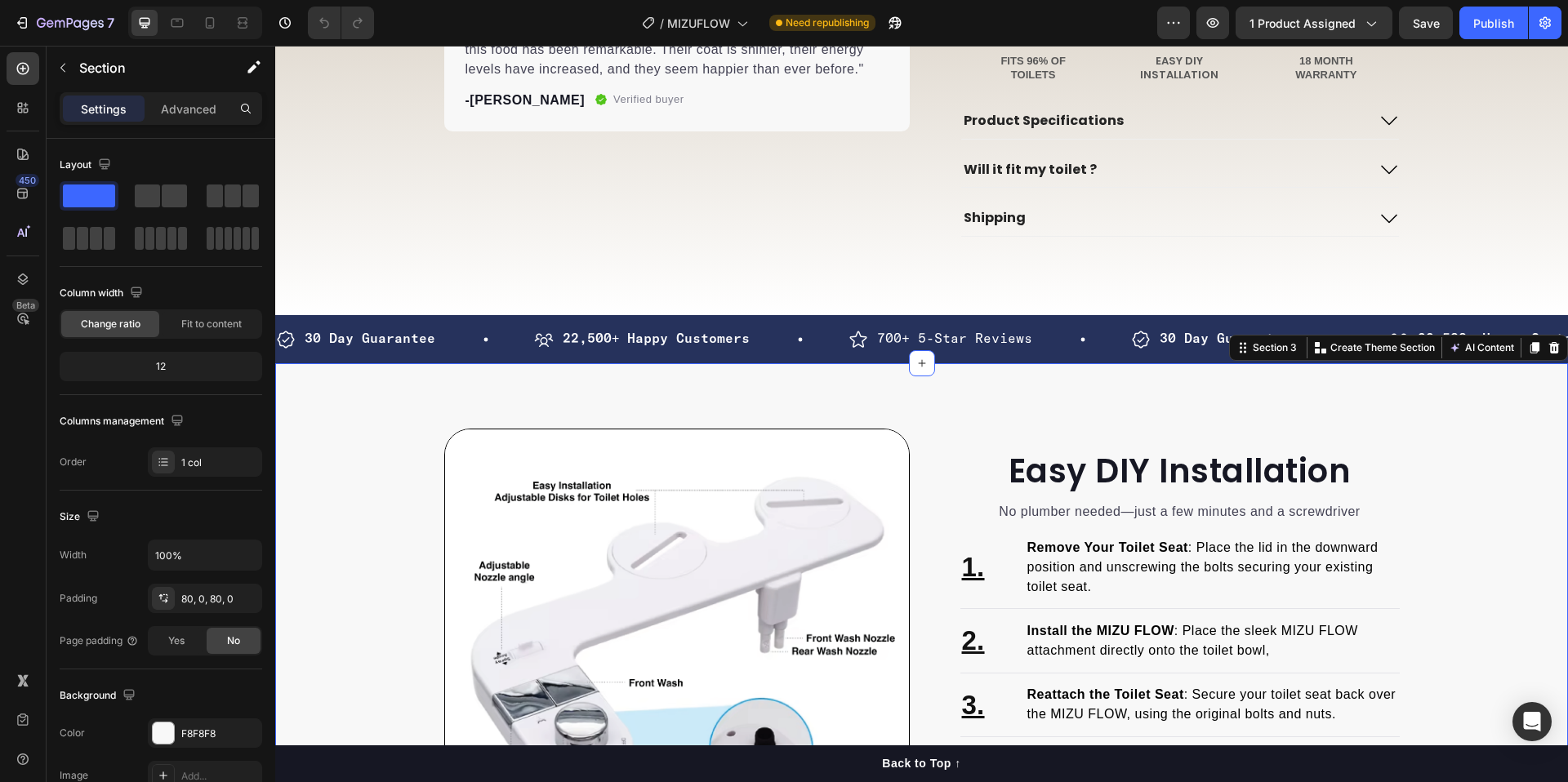
click at [780, 438] on div "Easy DIY Installation Heading No plumber needed—just a few minutes and a screwd…" at bounding box center [920, 661] width 1292 height 596
click at [369, 497] on div "Easy DIY Installation Heading No plumber needed—just a few minutes and a screwd…" at bounding box center [920, 661] width 1292 height 465
click at [180, 95] on div "Advanced" at bounding box center [188, 108] width 82 height 27
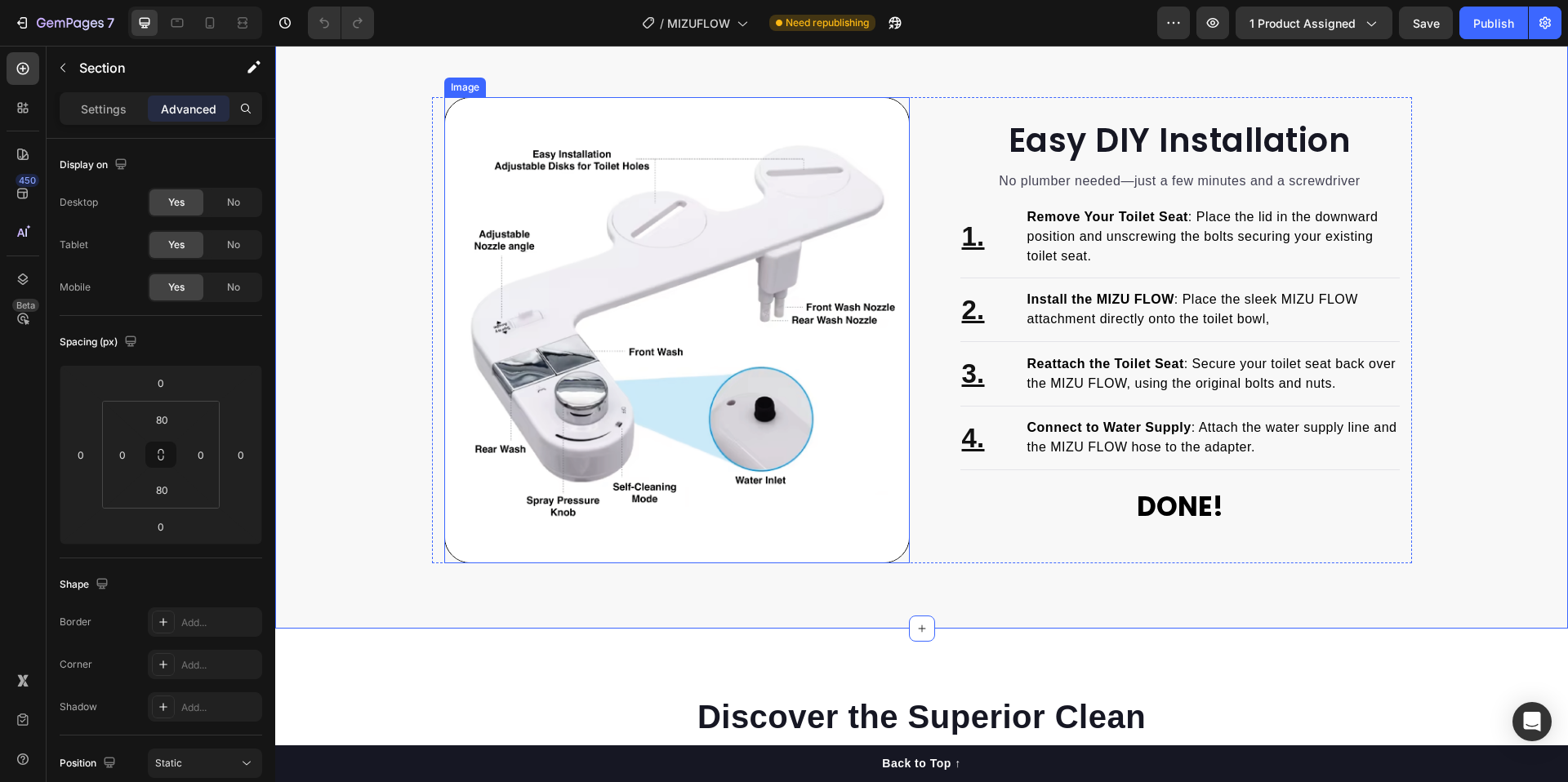
scroll to position [1565, 0]
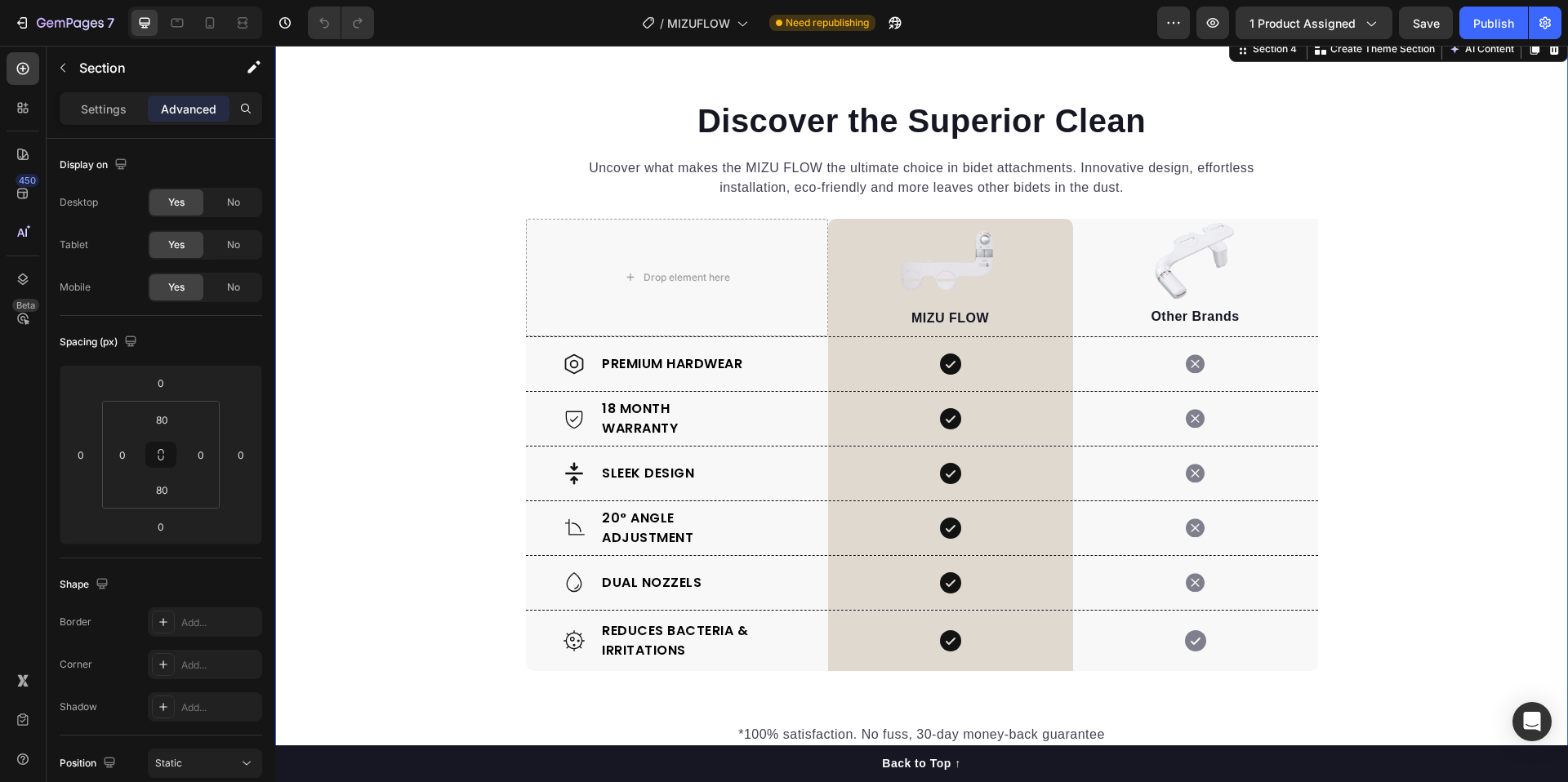
click at [375, 75] on div "Discover the Superior Clean Heading Uncover what makes the MIZU FLOW the ultima…" at bounding box center [920, 422] width 1292 height 779
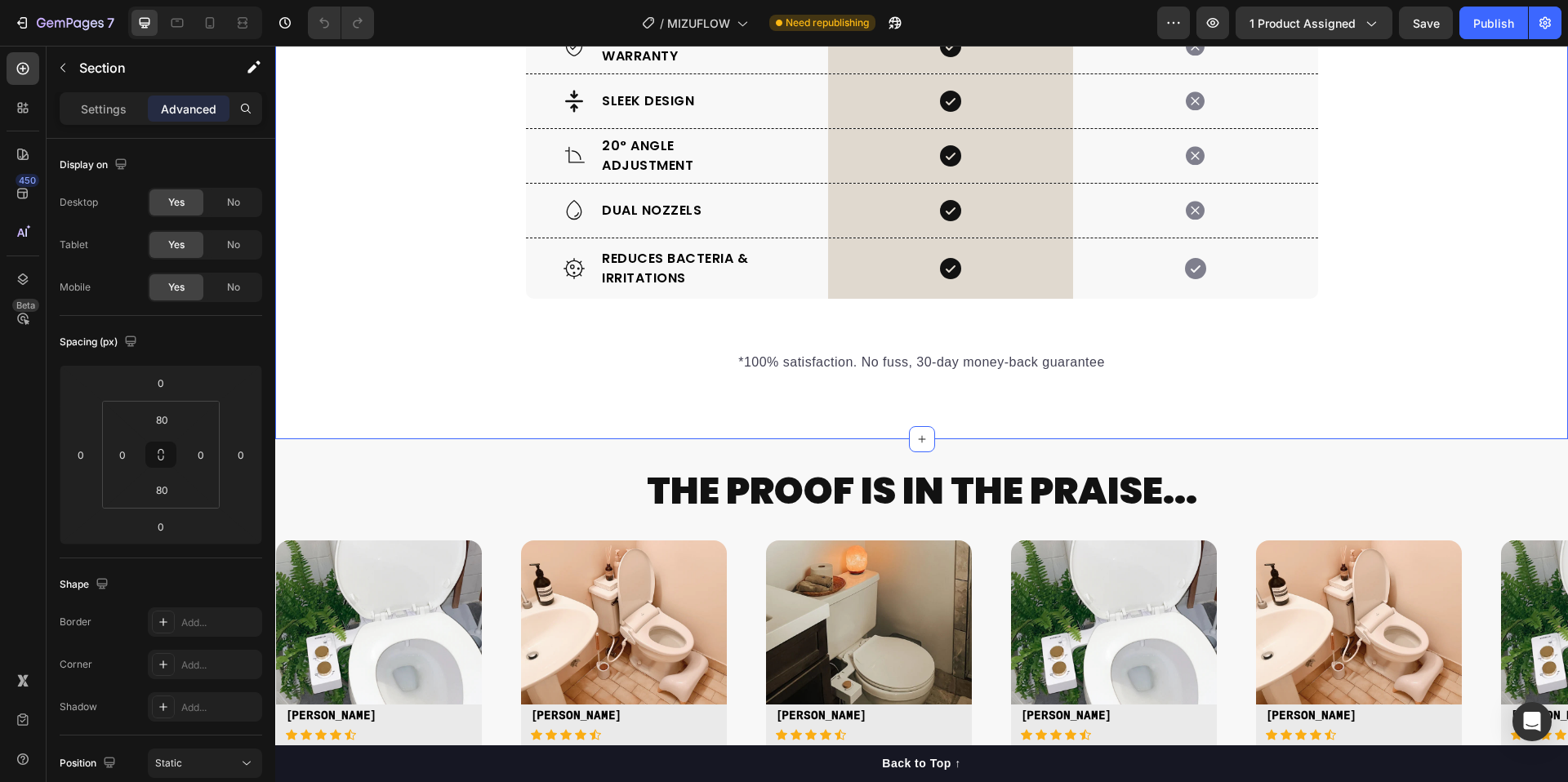
scroll to position [2188, 0]
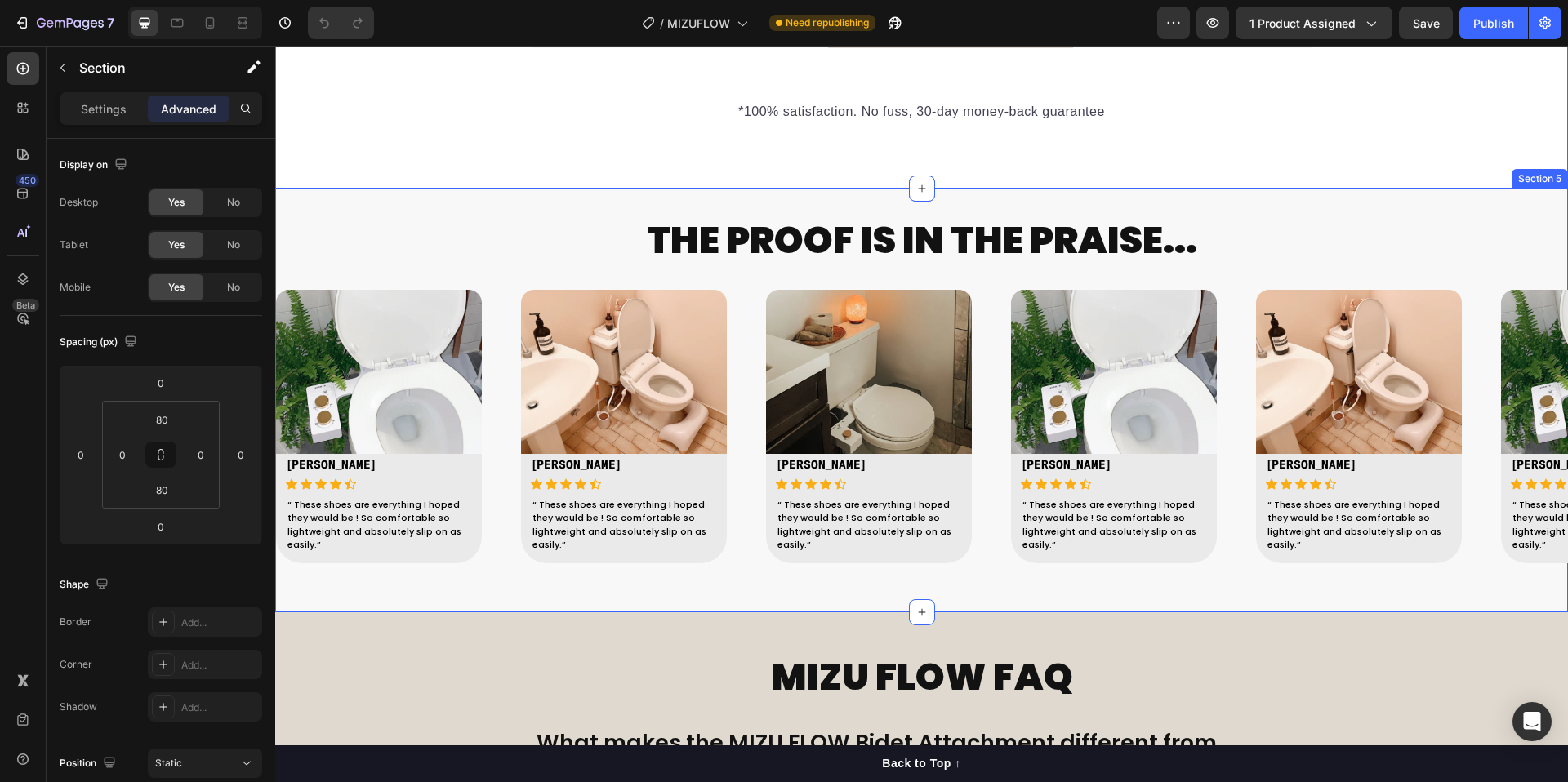
click at [875, 590] on div "THE PROOF IS IN THE PRAISE... Heading Image [PERSON_NAME] S Text block Icon Ico…" at bounding box center [920, 400] width 1292 height 424
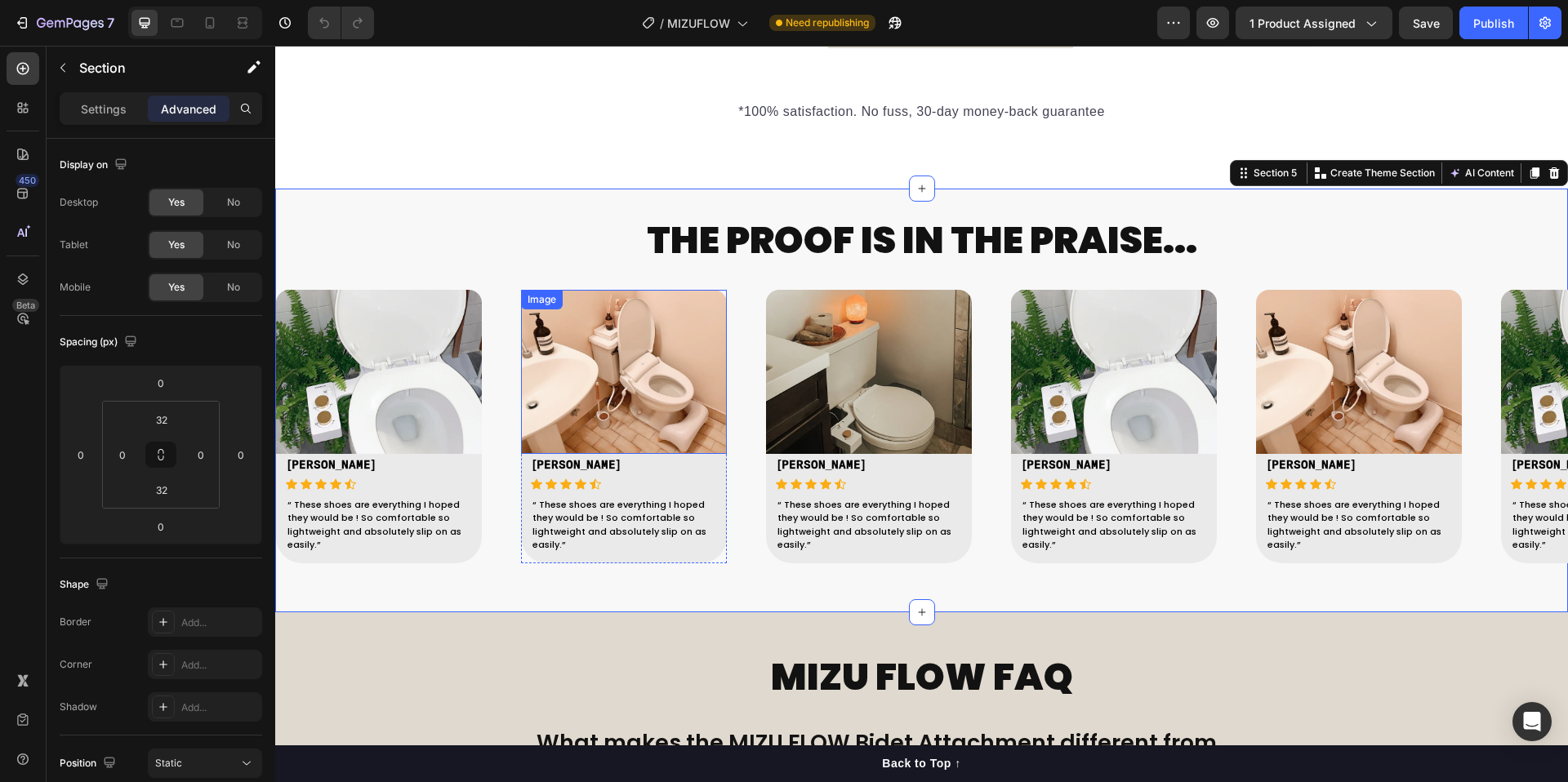
scroll to position [2051, 0]
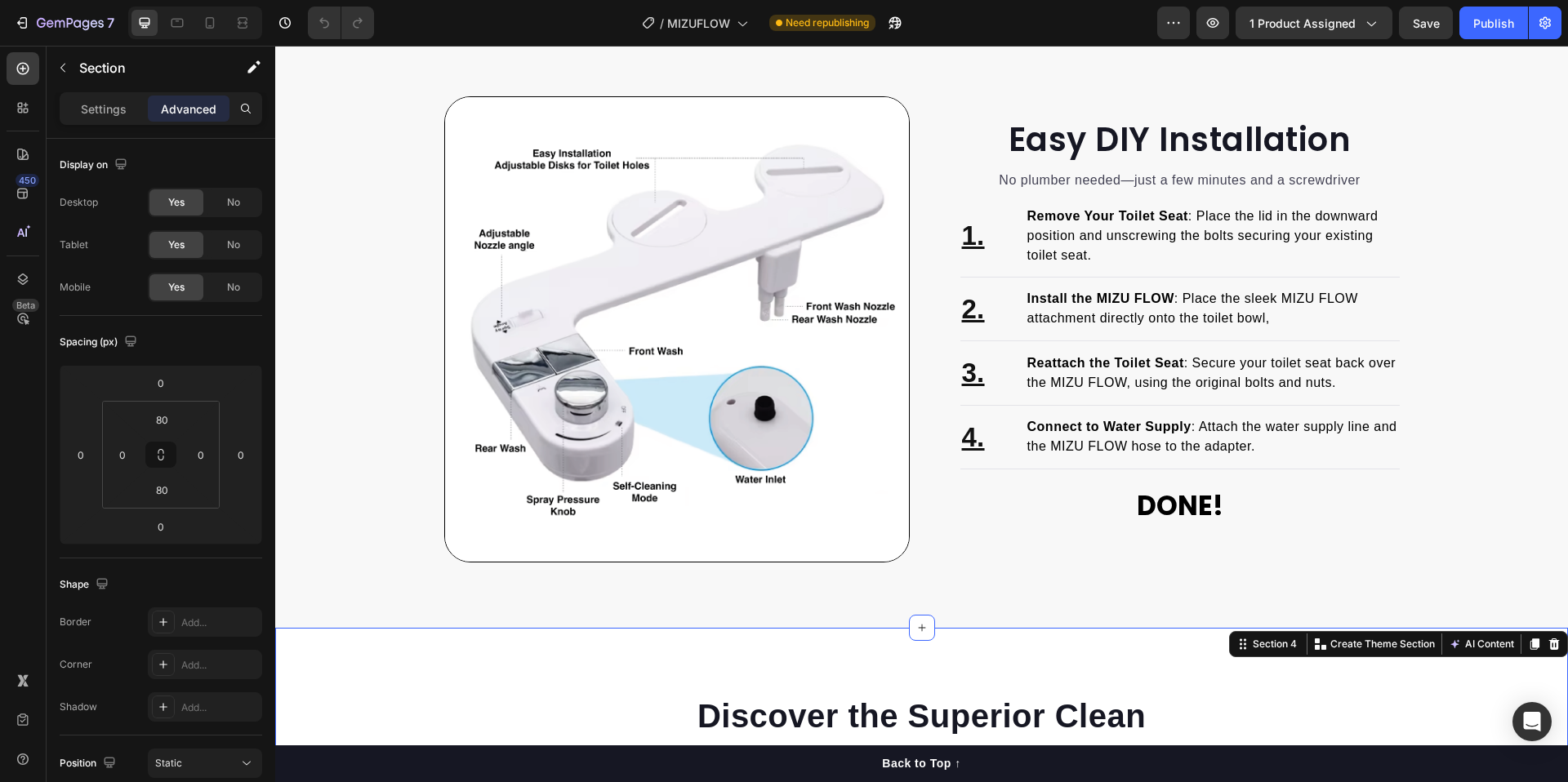
scroll to position [617, 0]
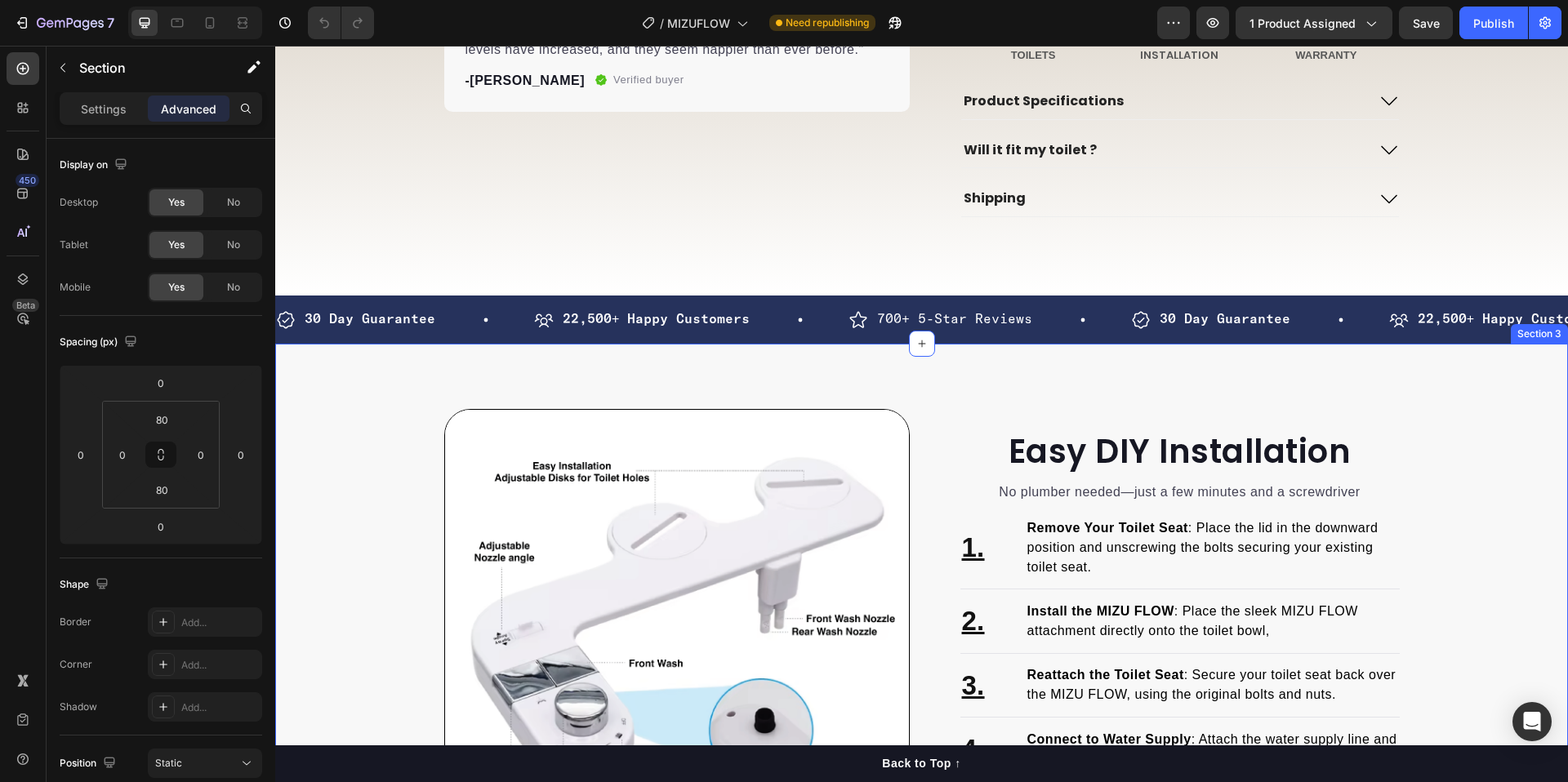
click at [470, 396] on div "Easy DIY Installation Heading No plumber needed—just a few minutes and a screwd…" at bounding box center [920, 641] width 1292 height 596
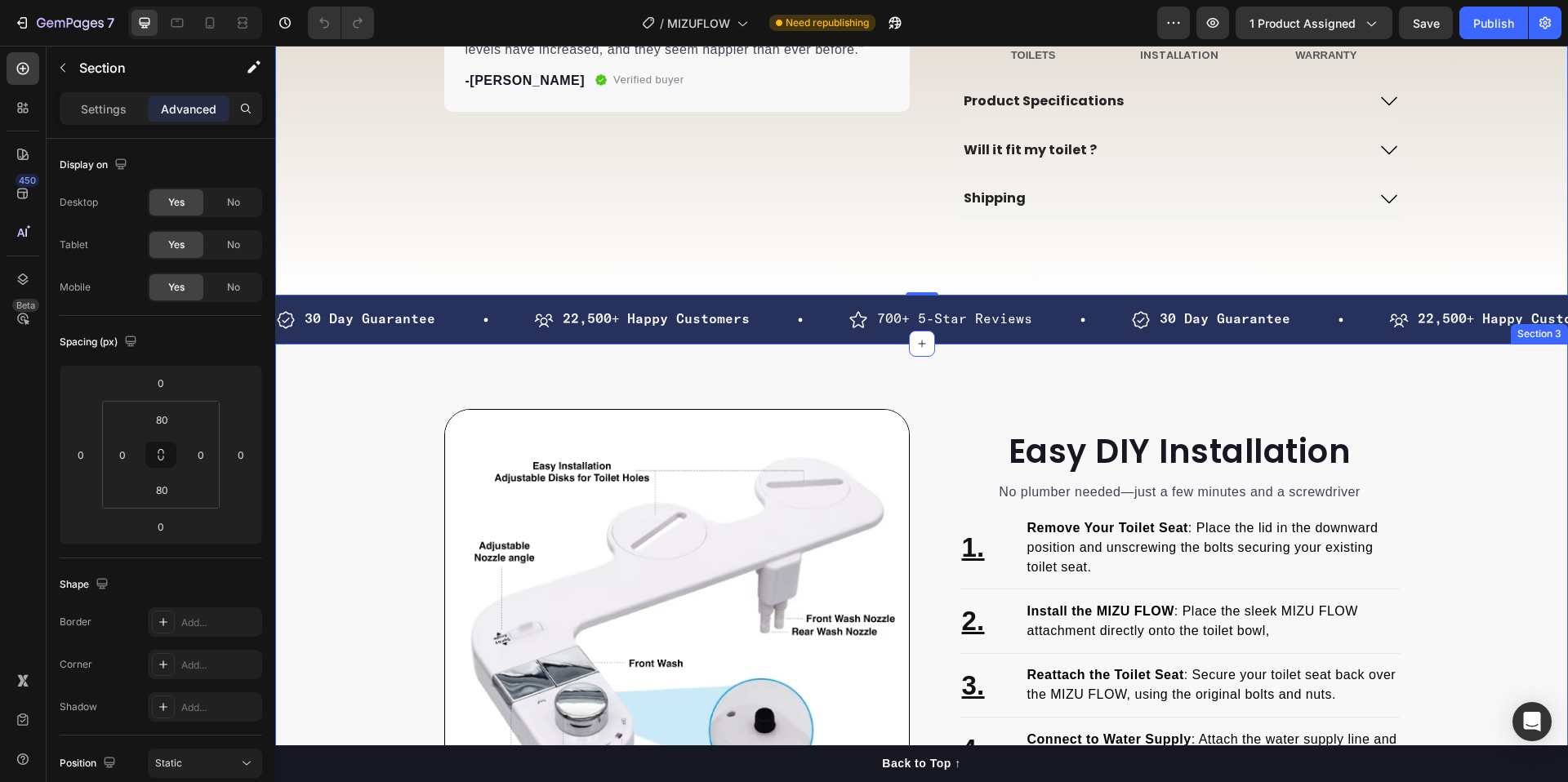
click at [380, 435] on div "Easy DIY Installation Heading No plumber needed—just a few minutes and a screwd…" at bounding box center [920, 641] width 1292 height 596
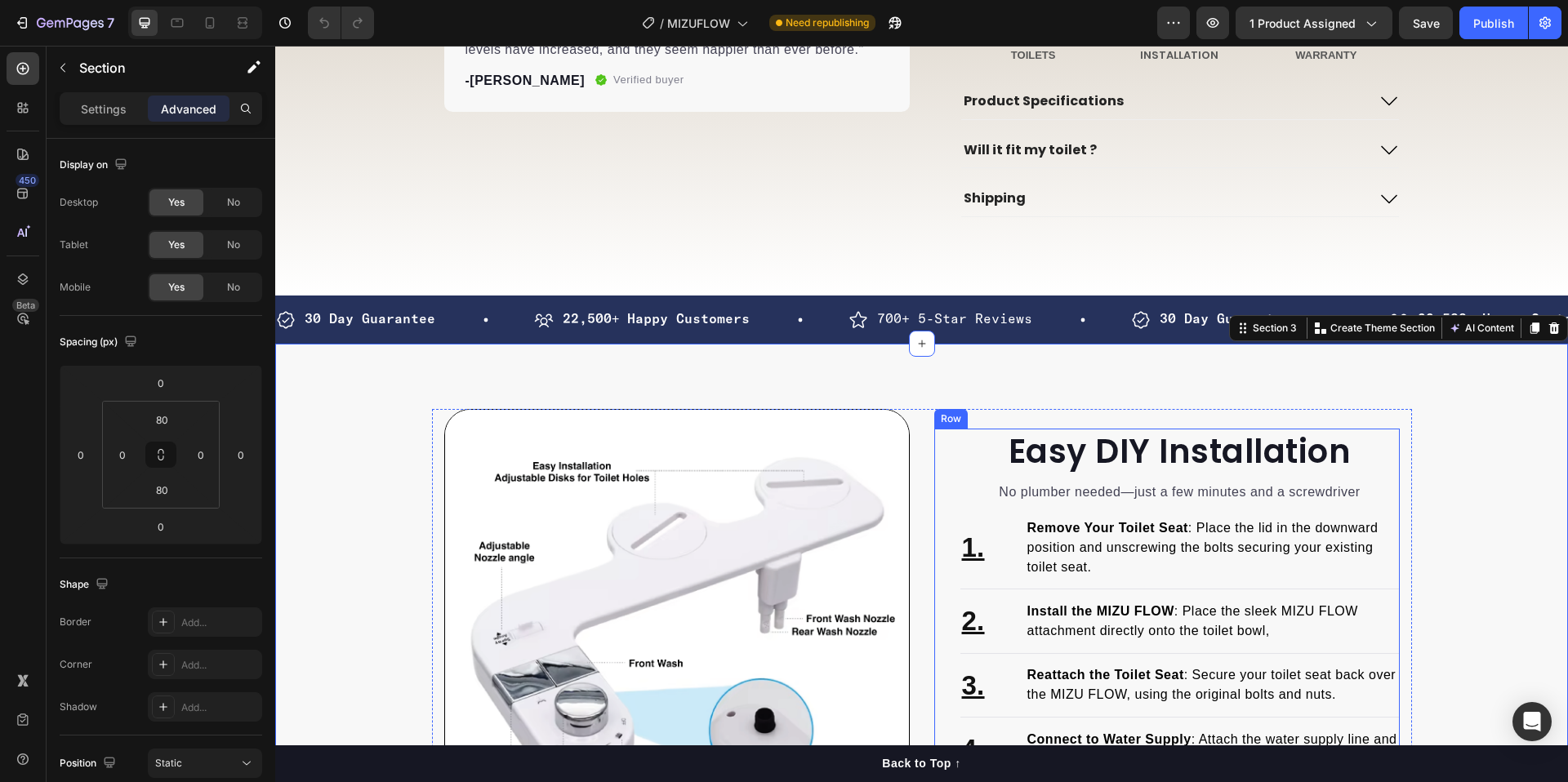
scroll to position [989, 0]
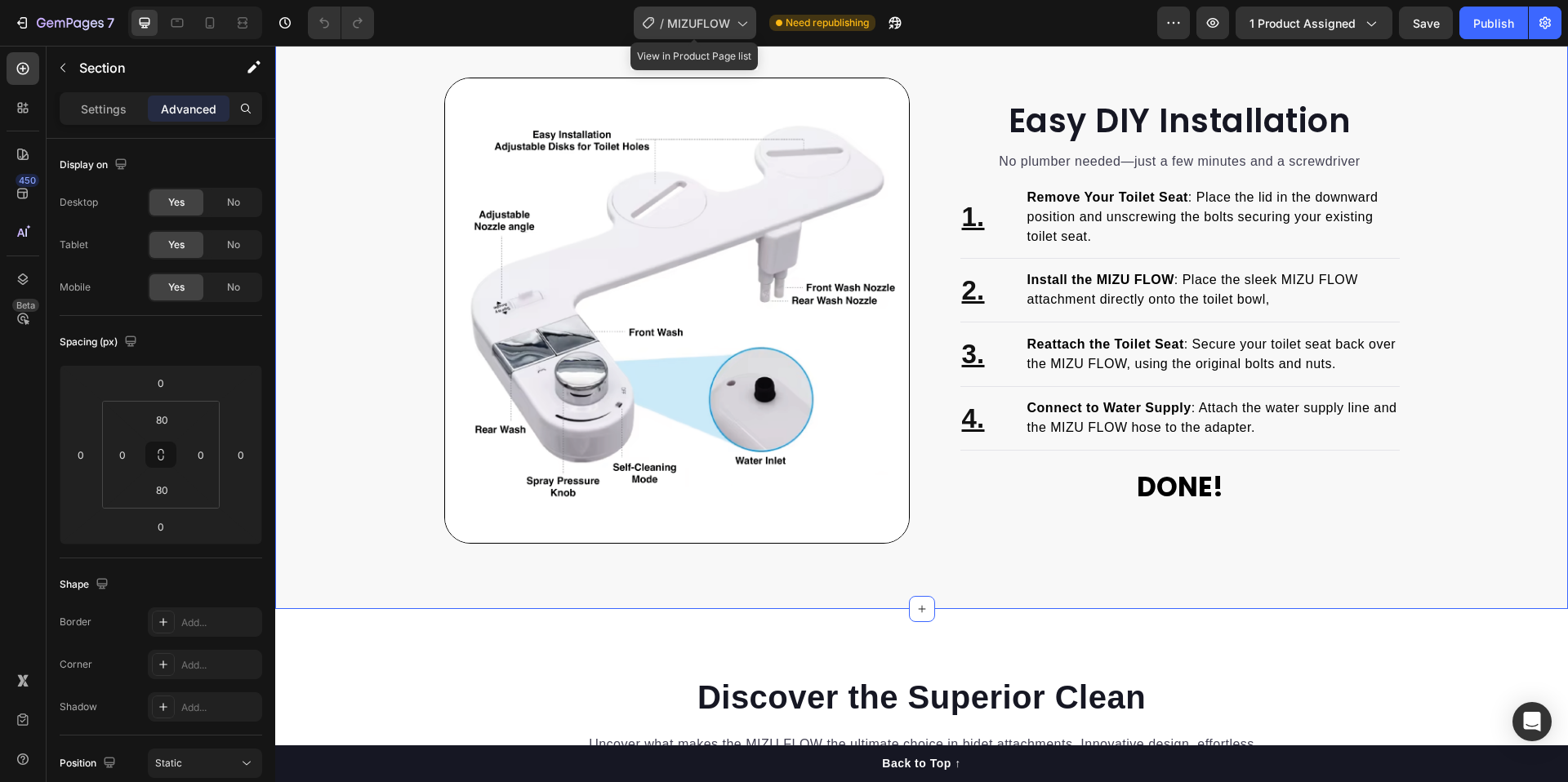
click at [718, 19] on span "MIZUFLOW" at bounding box center [698, 23] width 63 height 17
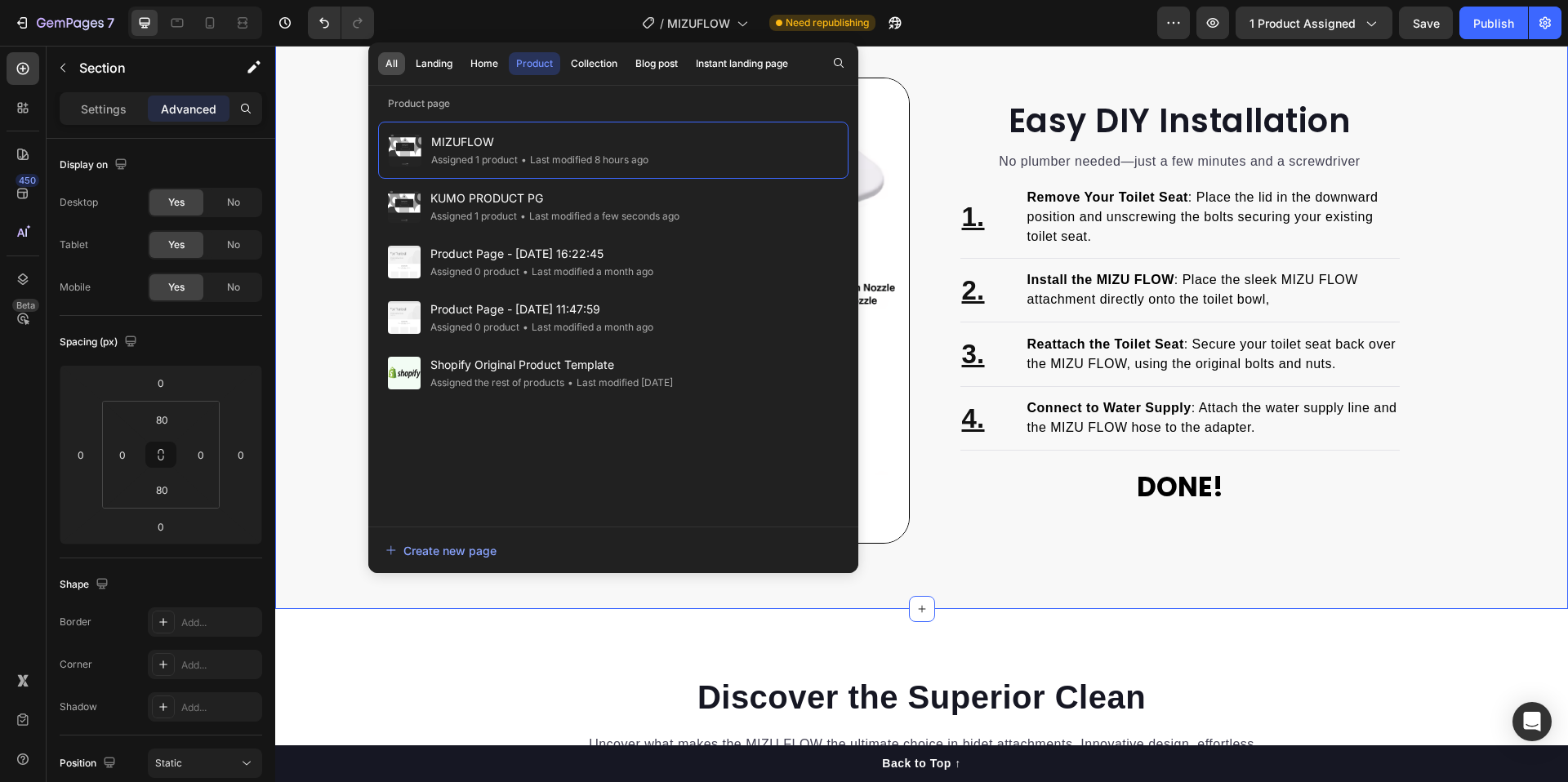
click at [387, 67] on div "All" at bounding box center [391, 64] width 12 height 15
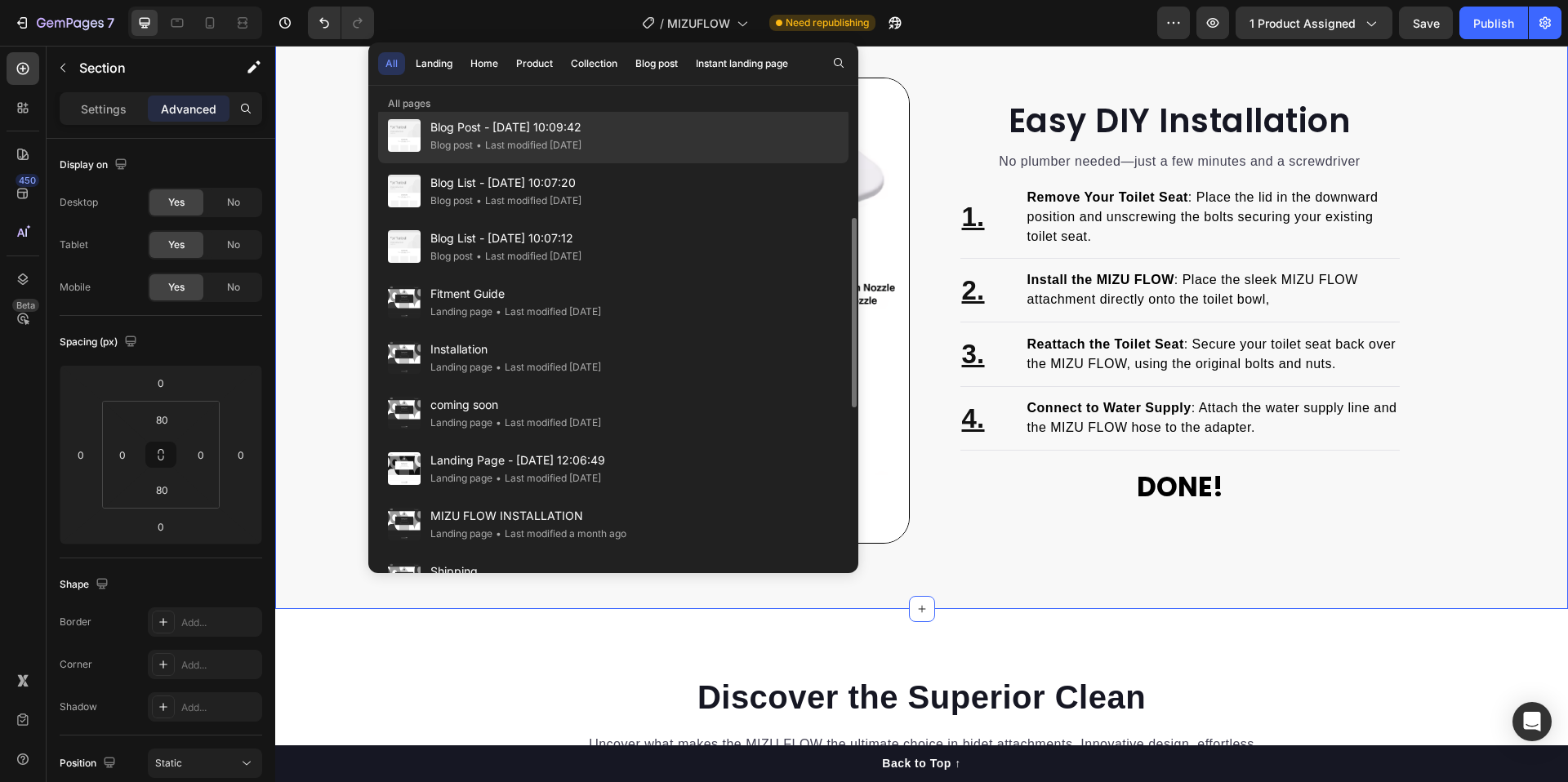
scroll to position [283, 0]
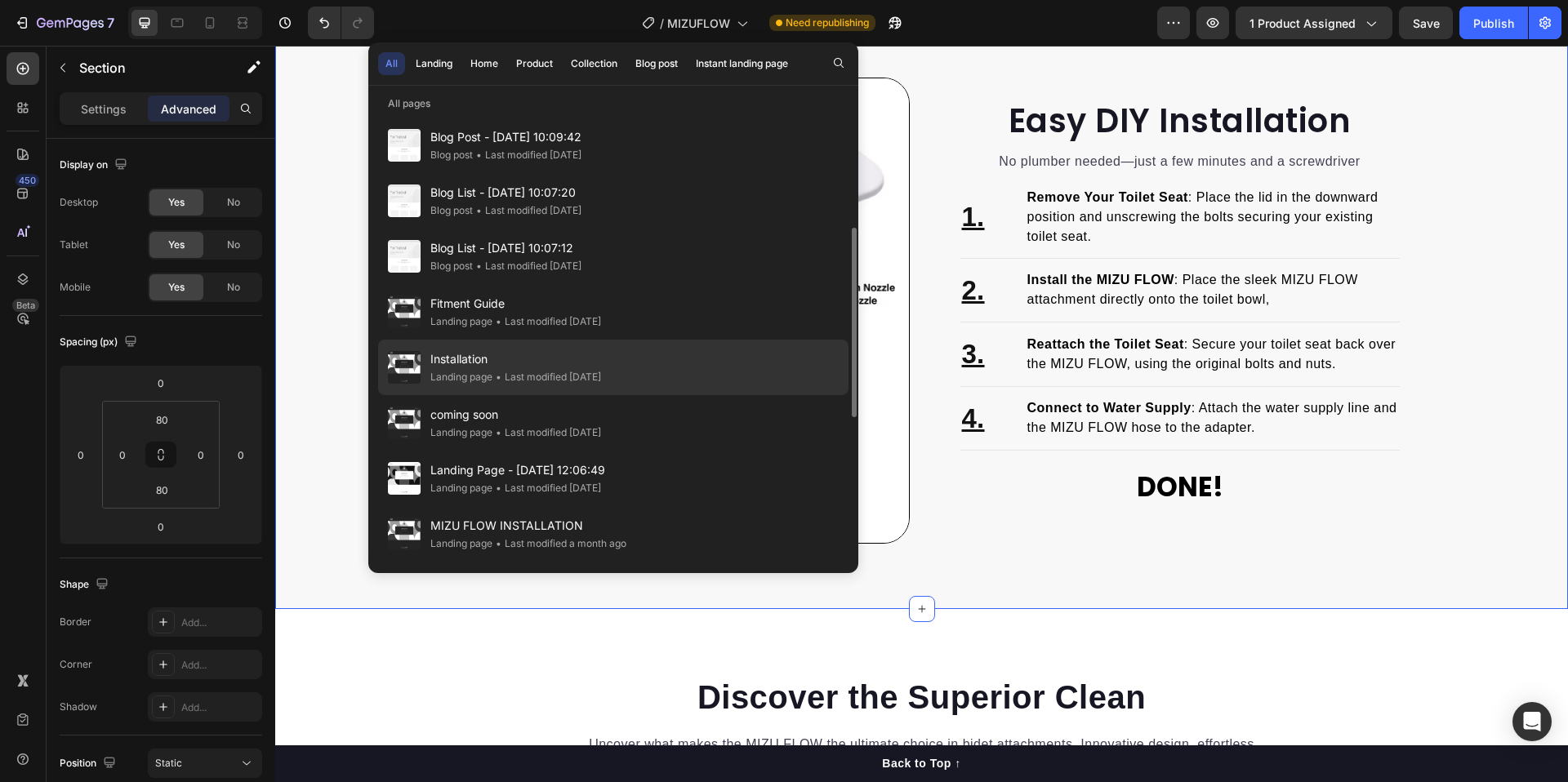
click at [557, 355] on span "Installation" at bounding box center [516, 359] width 170 height 19
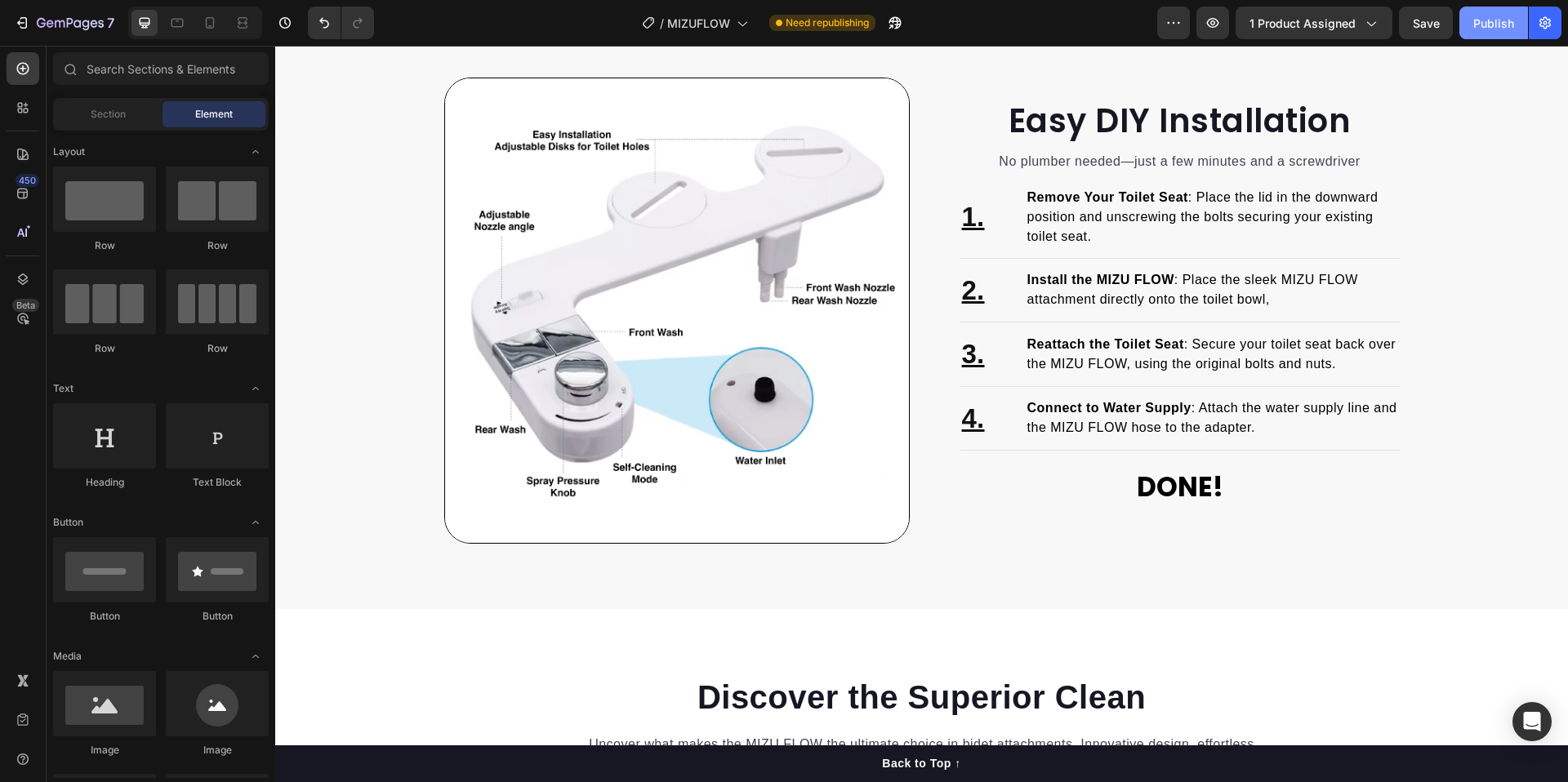
click at [1486, 23] on div "Publish" at bounding box center [1493, 23] width 41 height 17
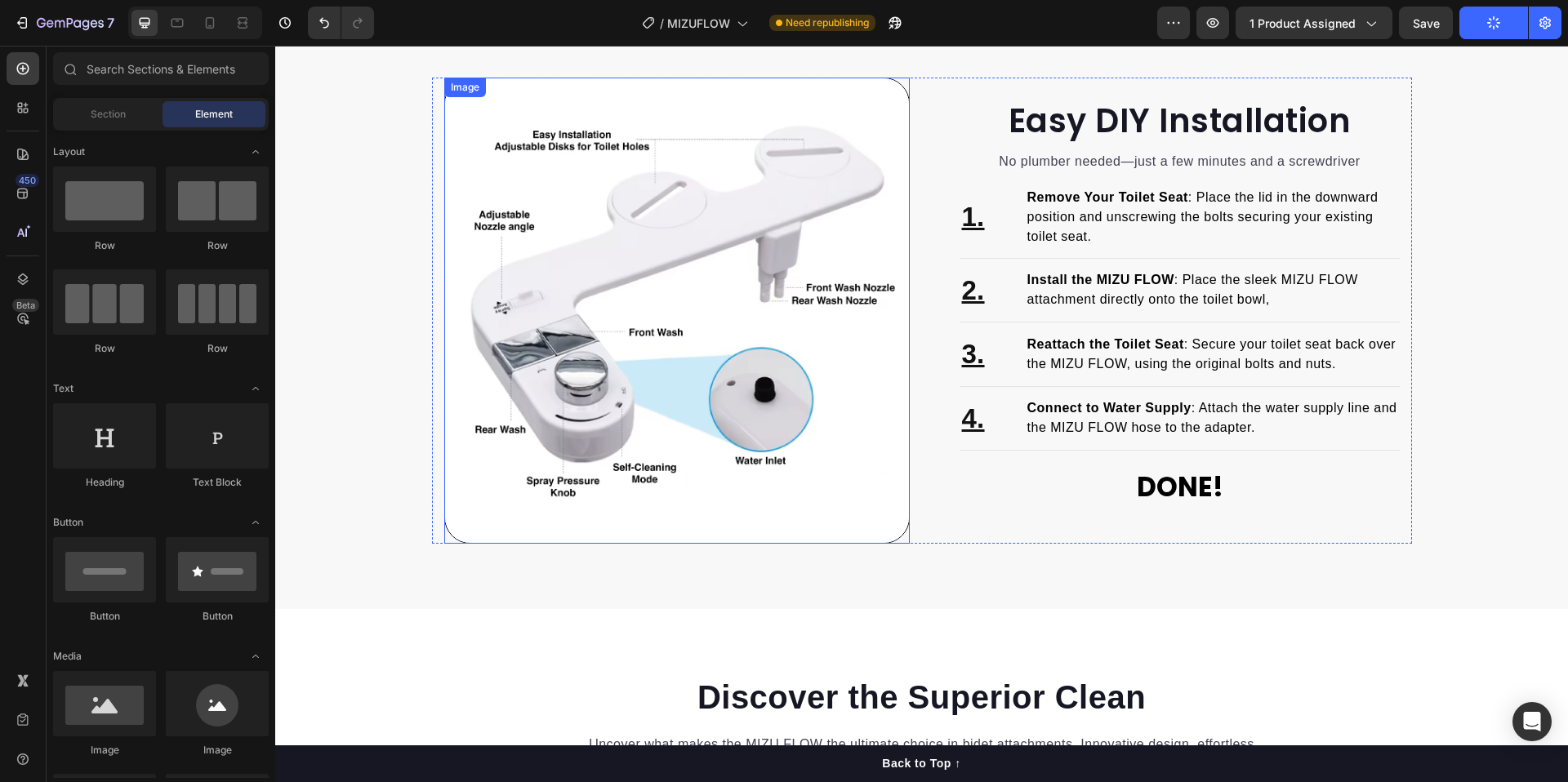
scroll to position [0, 0]
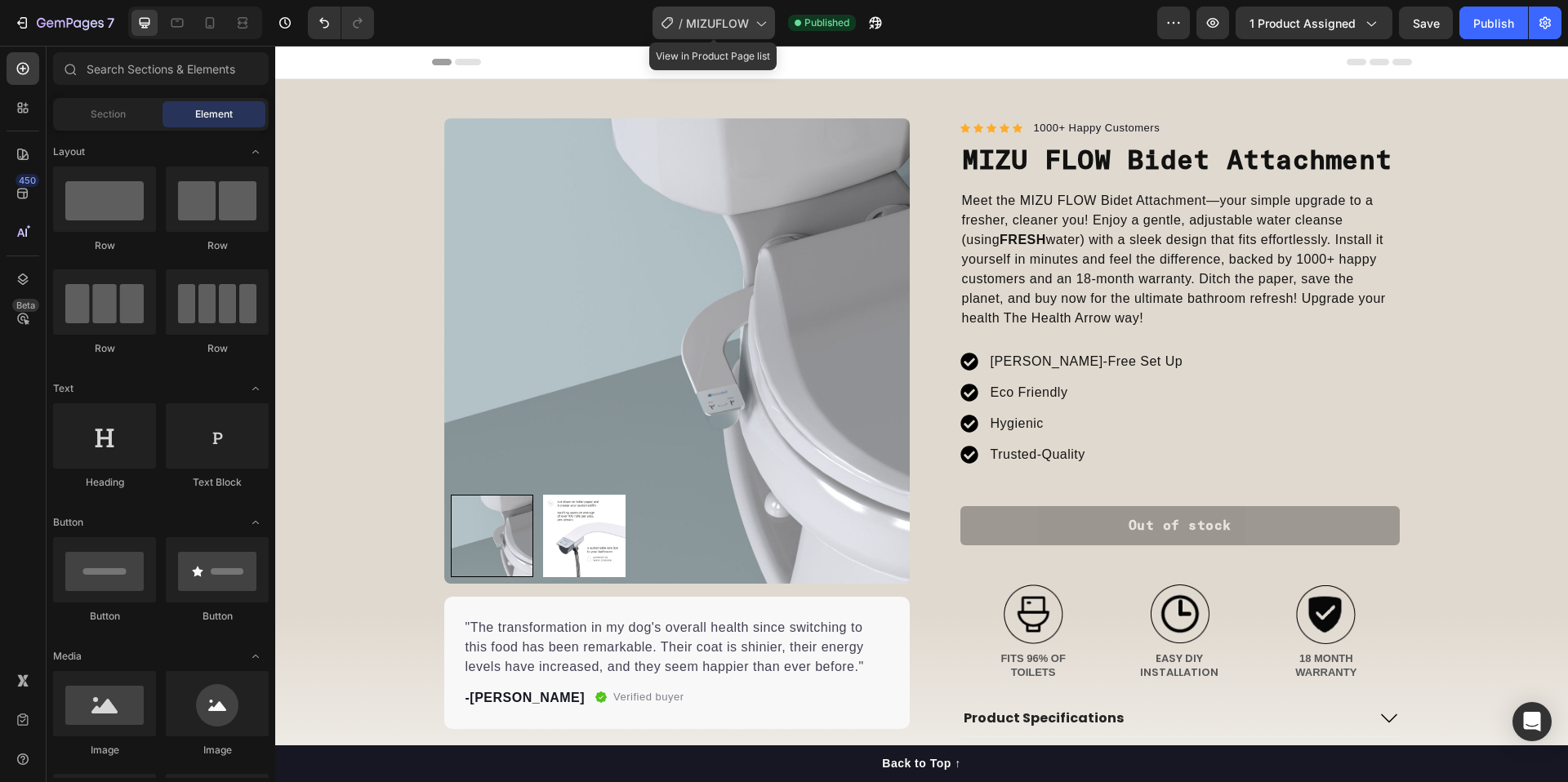
click at [733, 27] on div "/ MIZUFLOW" at bounding box center [713, 23] width 123 height 33
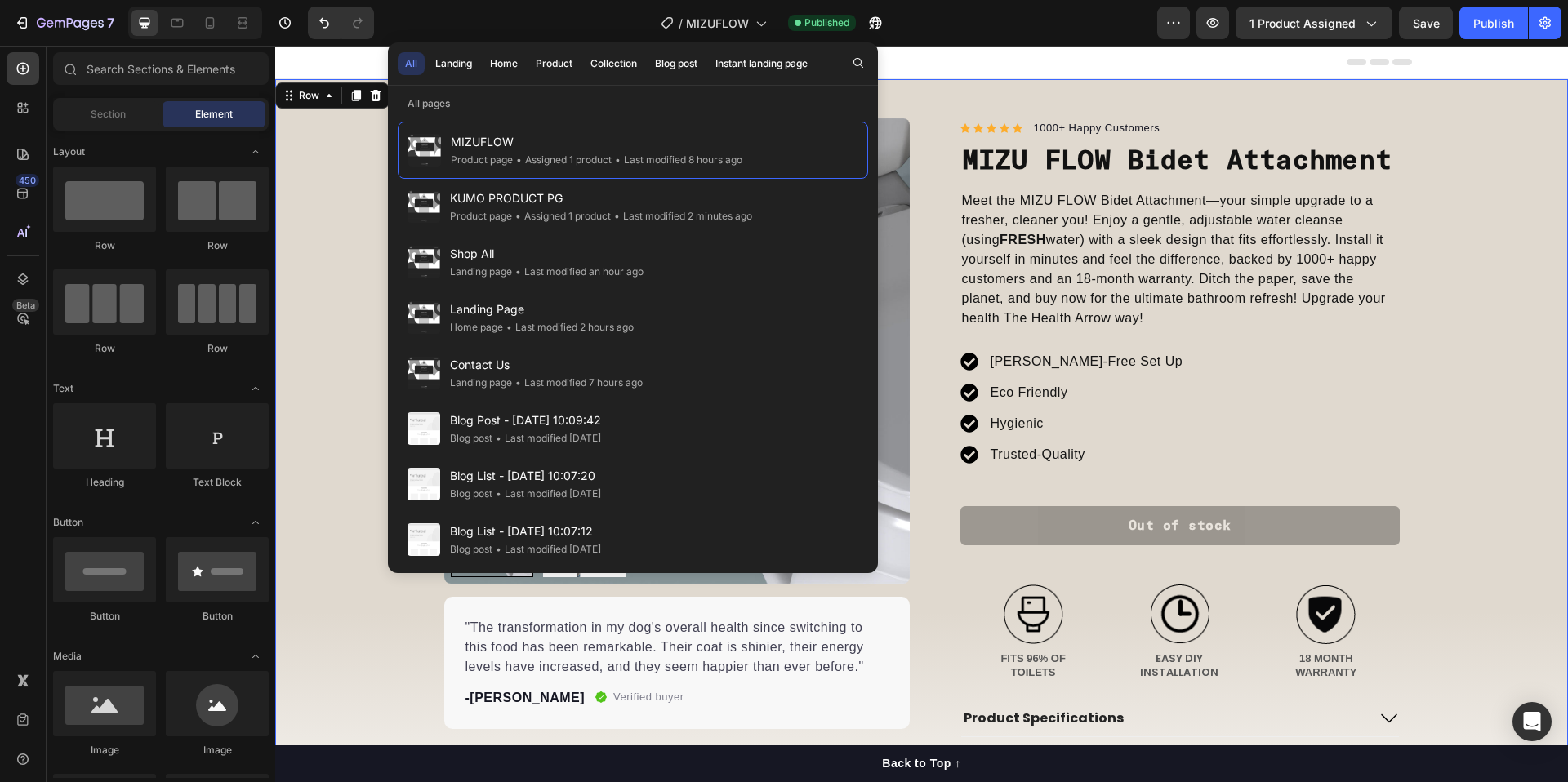
click at [953, 89] on div "Product Images "The transformation in my dog's overall health since switching t…" at bounding box center [920, 495] width 1292 height 833
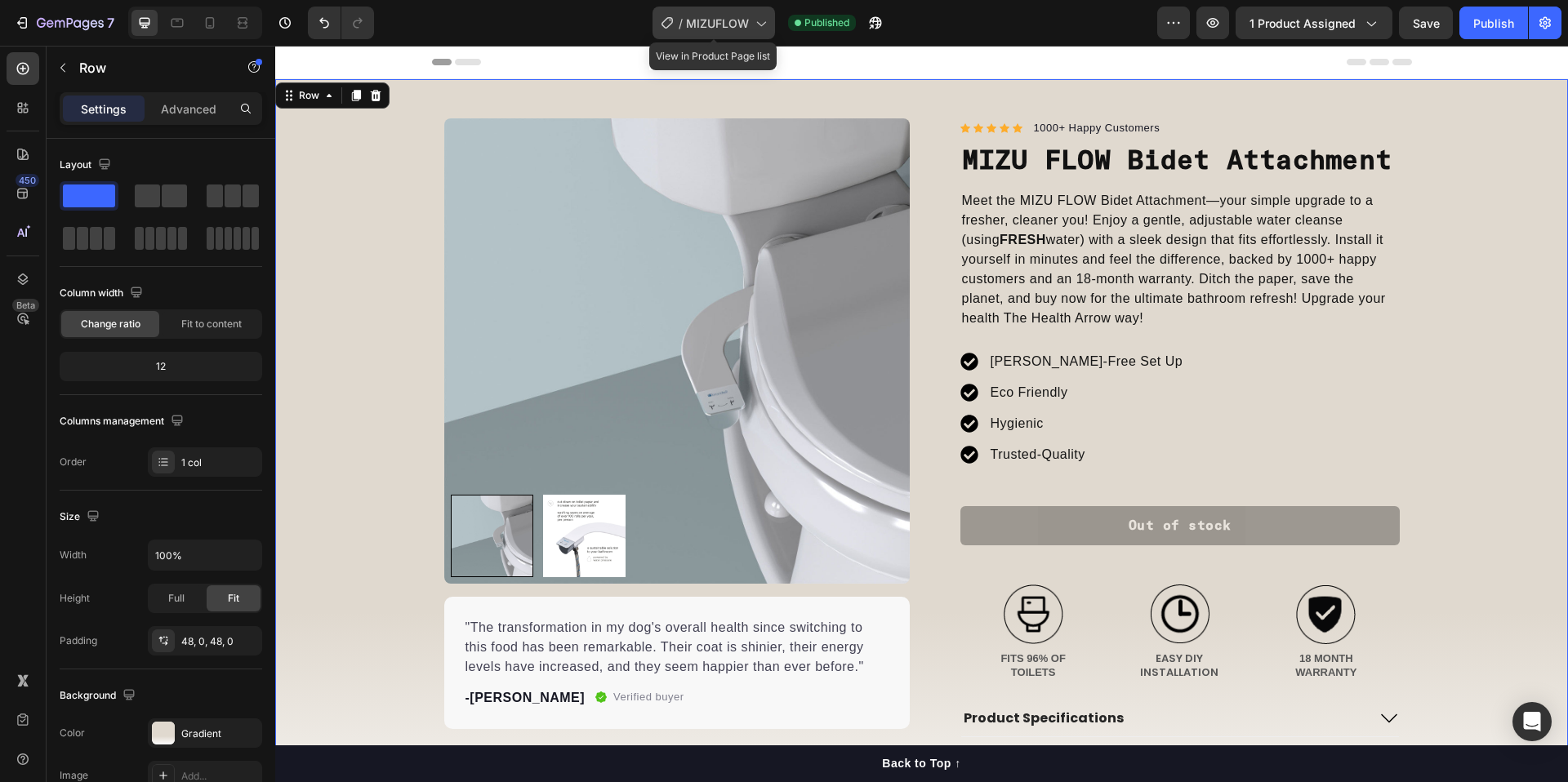
click at [733, 24] on span "MIZUFLOW" at bounding box center [717, 23] width 63 height 17
click at [990, 87] on div "Product Images "The transformation in my dog's overall health since switching t…" at bounding box center [920, 495] width 1292 height 833
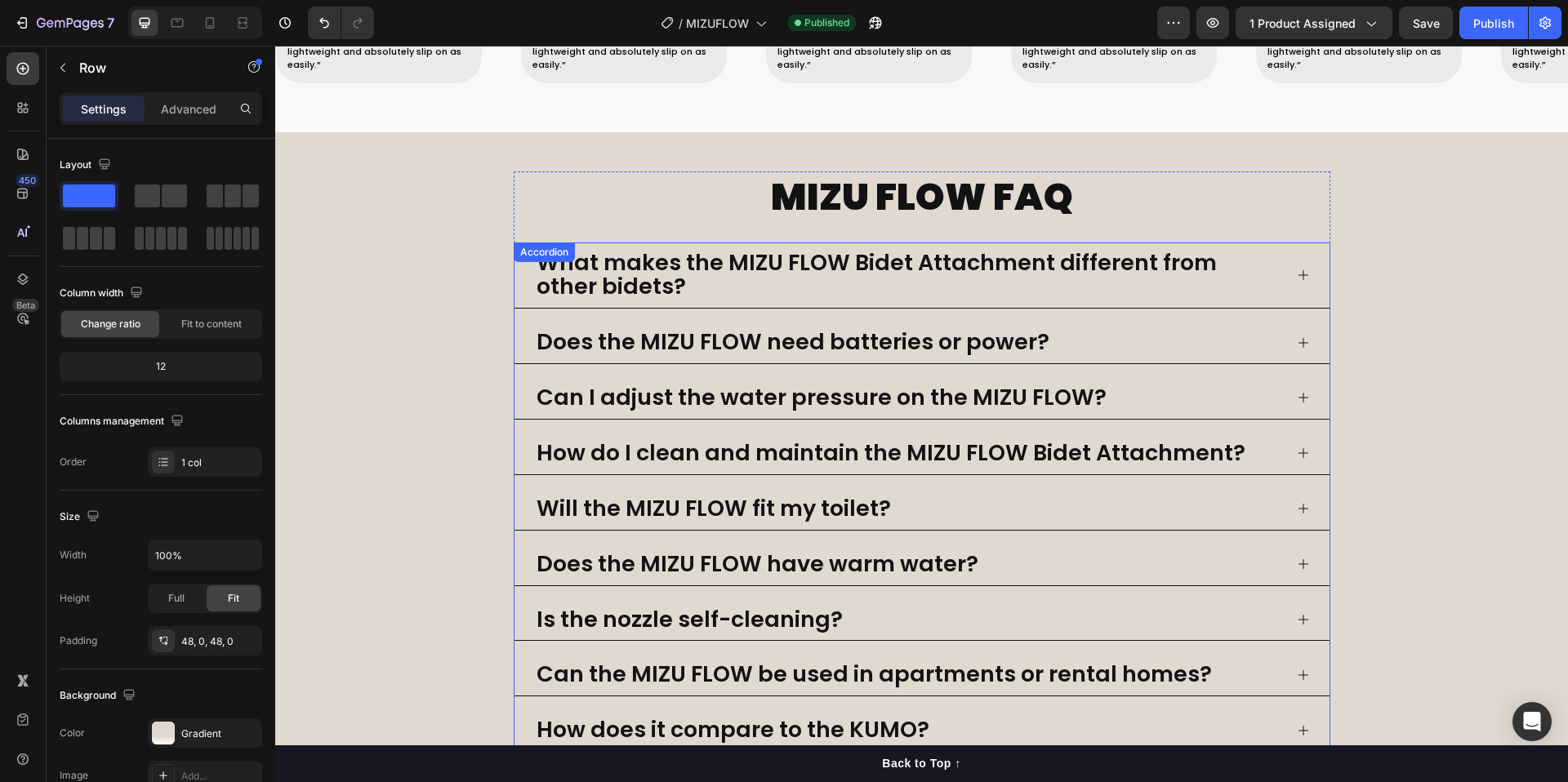
scroll to position [2573, 0]
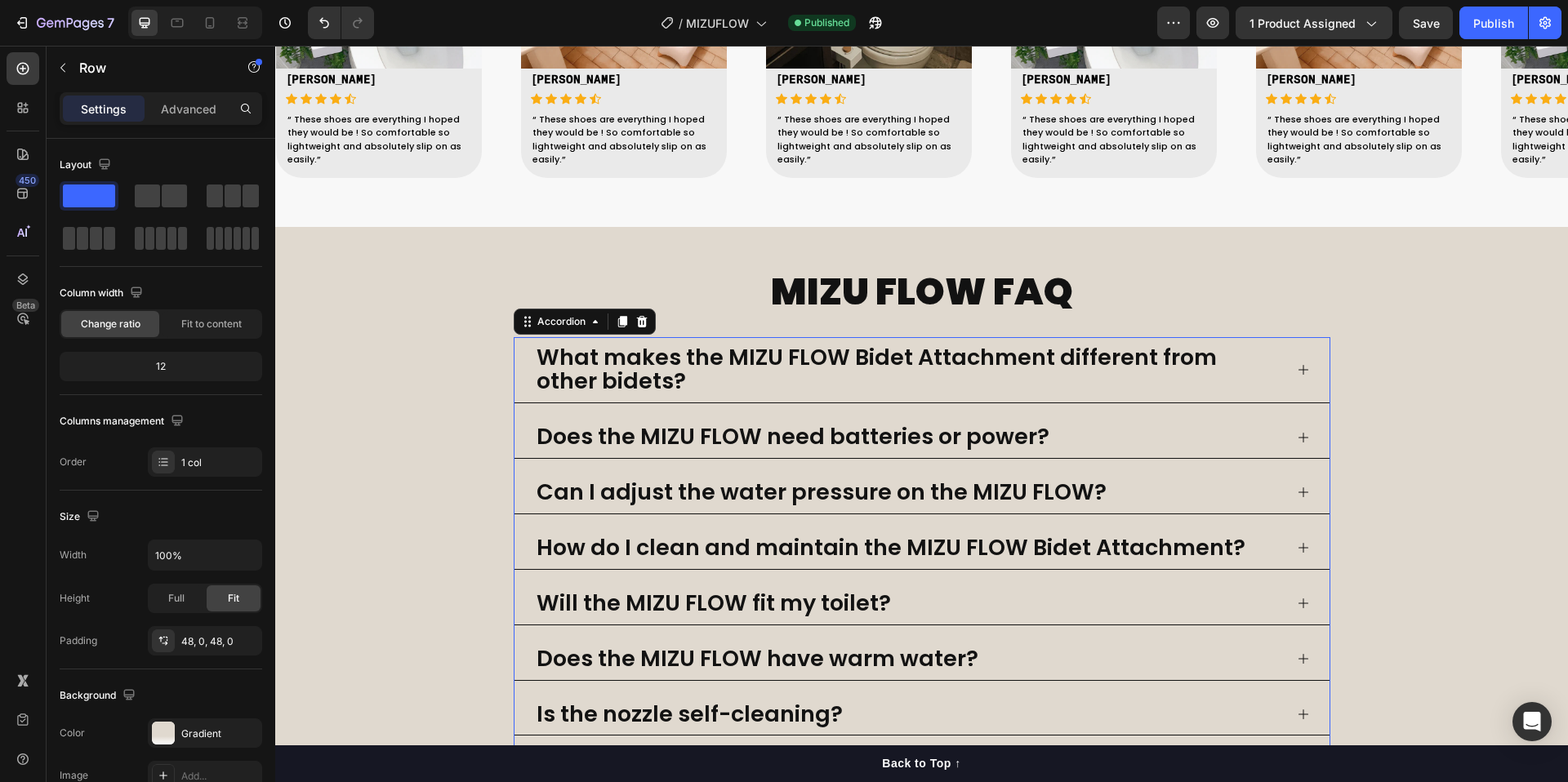
click at [1304, 369] on div "What makes the MIZU FLOW Bidet Attachment different from other bidets?" at bounding box center [922, 370] width 815 height 66
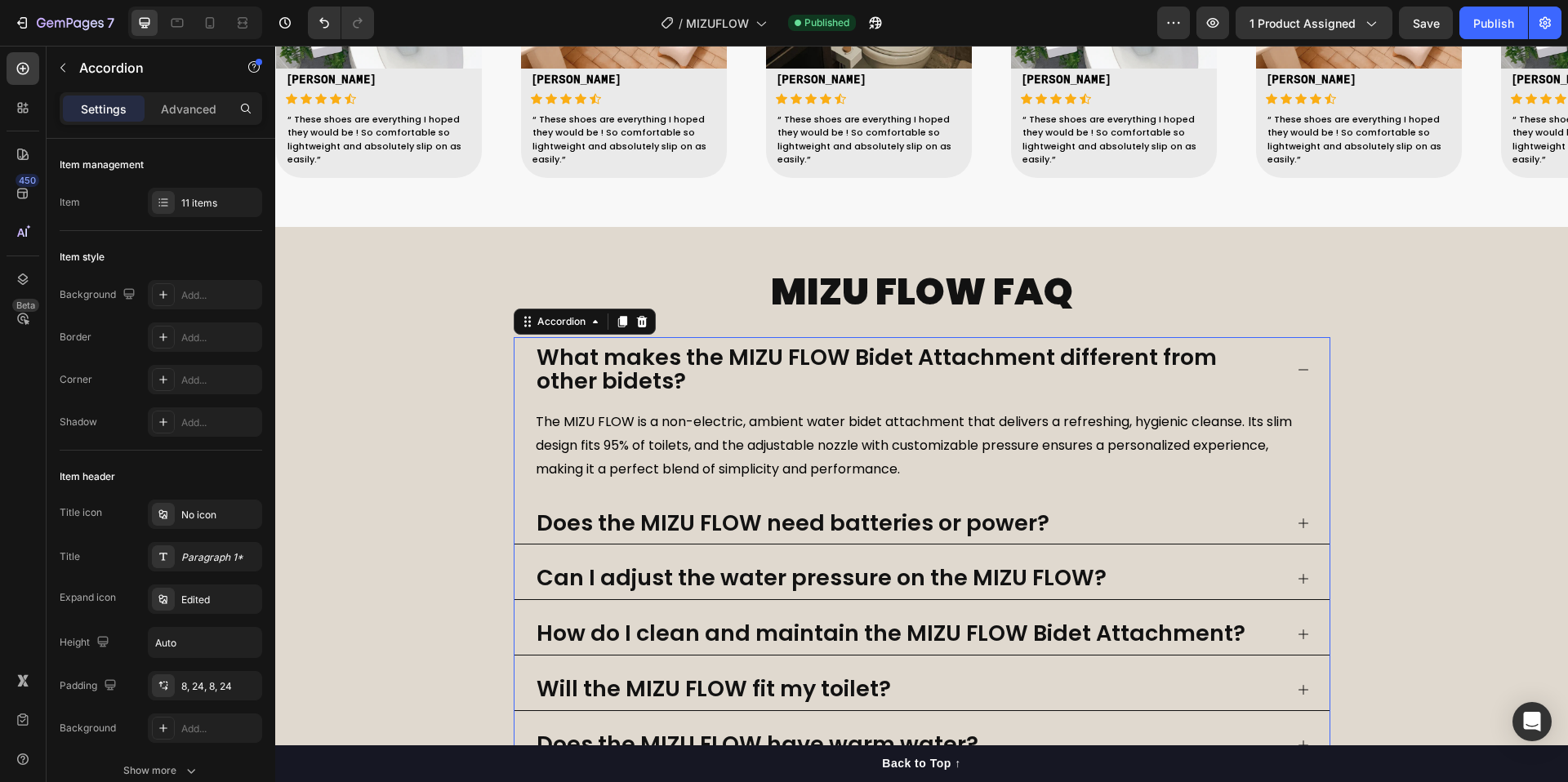
click at [1305, 523] on div "Does the MIZU FLOW need batteries or power?" at bounding box center [922, 524] width 815 height 42
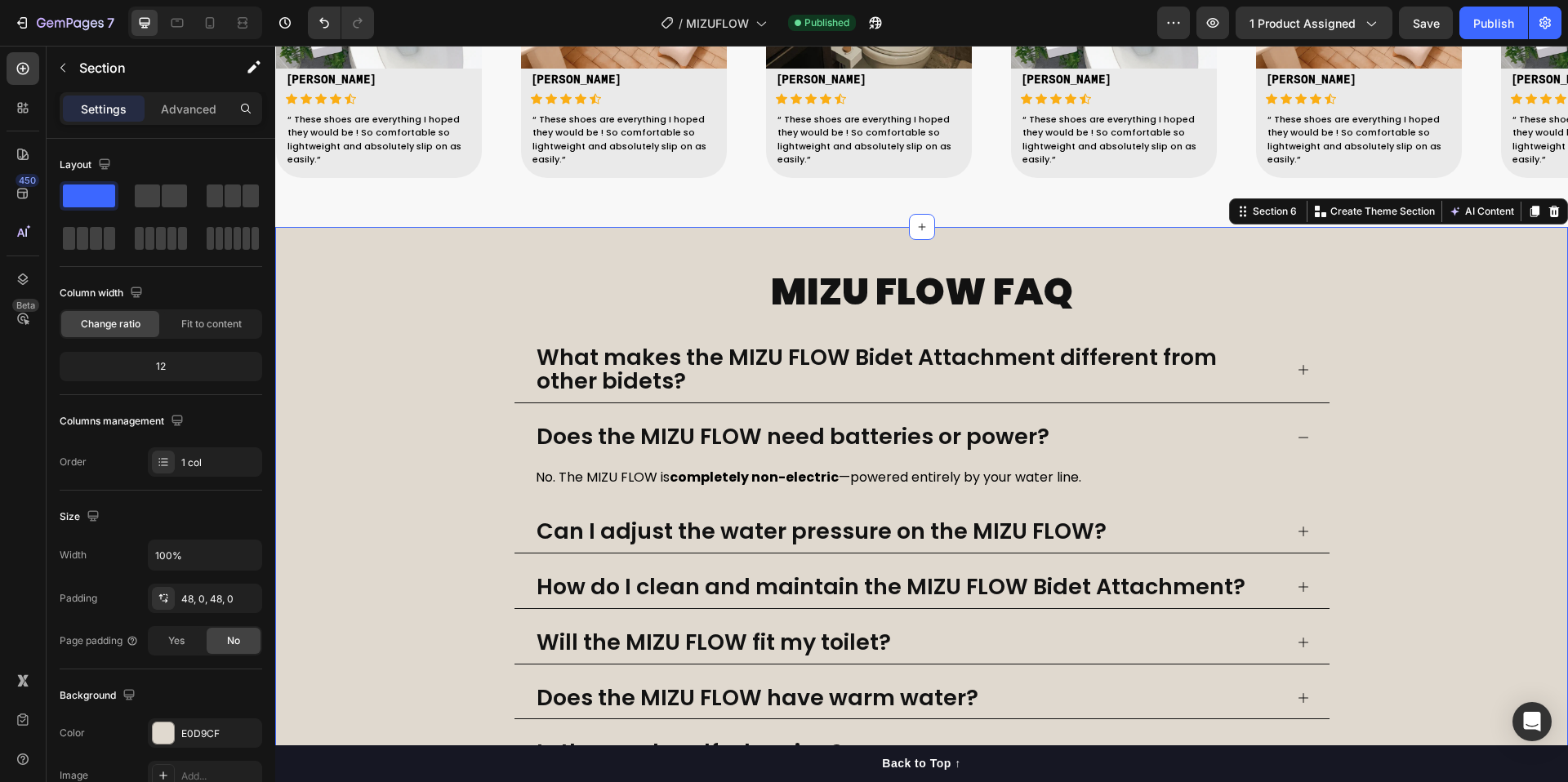
click at [470, 415] on div "MIZU FLOW FAQ Heading What makes the MIZU FLOW Bidet Attachment different from …" at bounding box center [920, 632] width 1292 height 731
click at [1297, 440] on icon at bounding box center [1303, 438] width 13 height 13
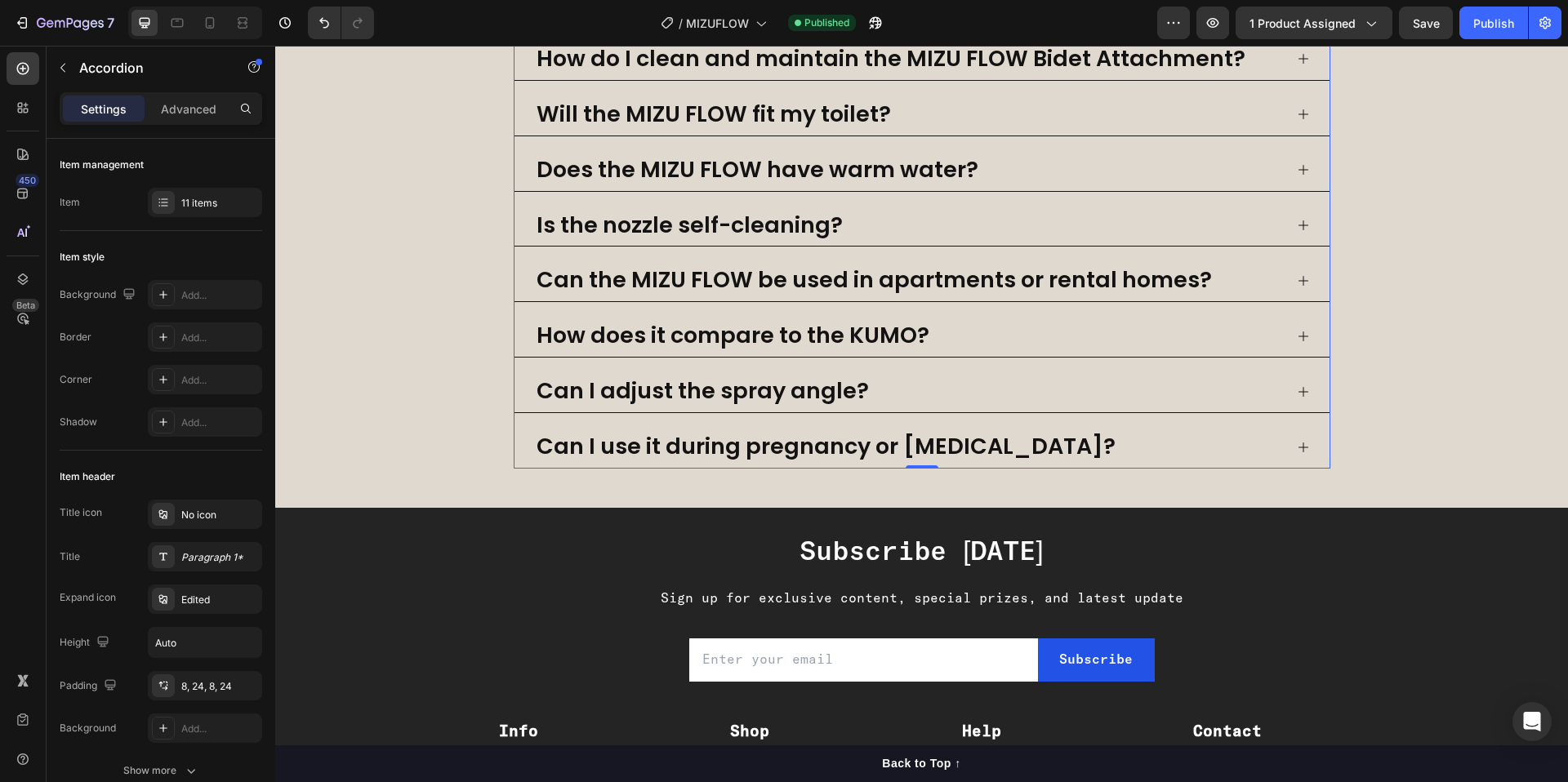
scroll to position [2691, 0]
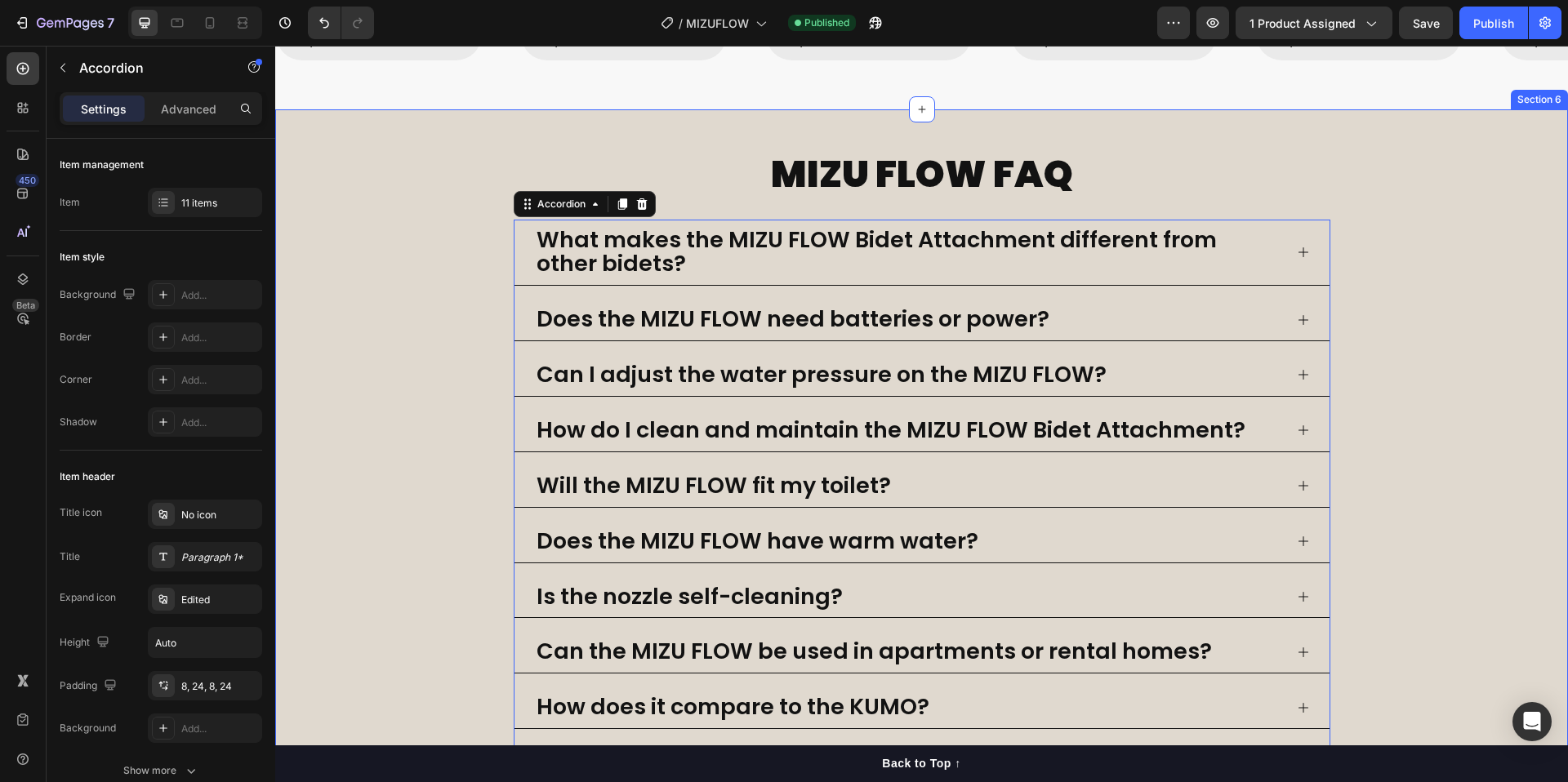
drag, startPoint x: 486, startPoint y: 231, endPoint x: 480, endPoint y: 237, distance: 8.5
click at [479, 218] on div "MIZU FLOW FAQ Heading What makes the MIZU FLOW Bidet Attachment different from …" at bounding box center [920, 494] width 1292 height 691
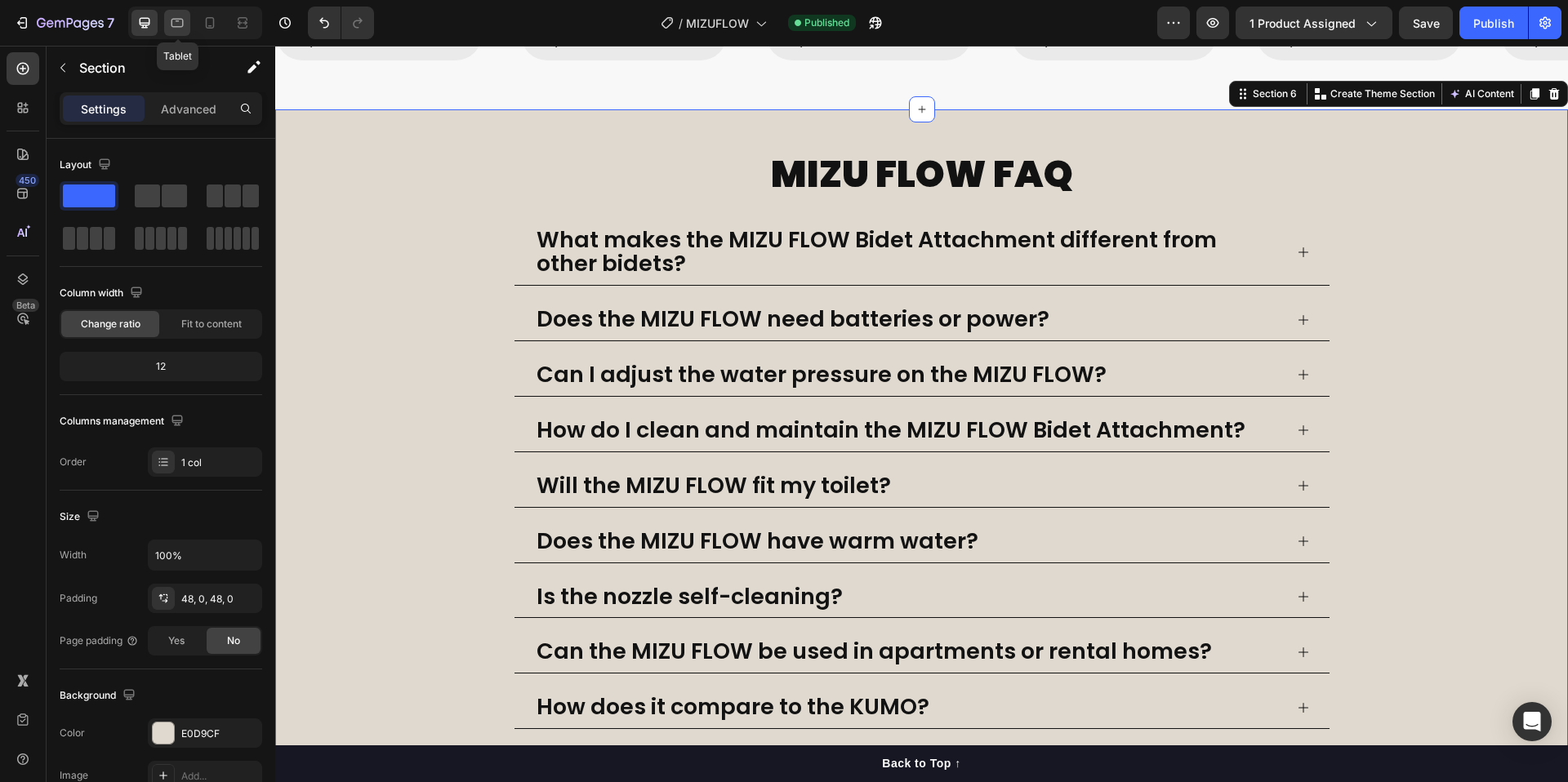
click at [181, 14] on div at bounding box center [177, 23] width 27 height 27
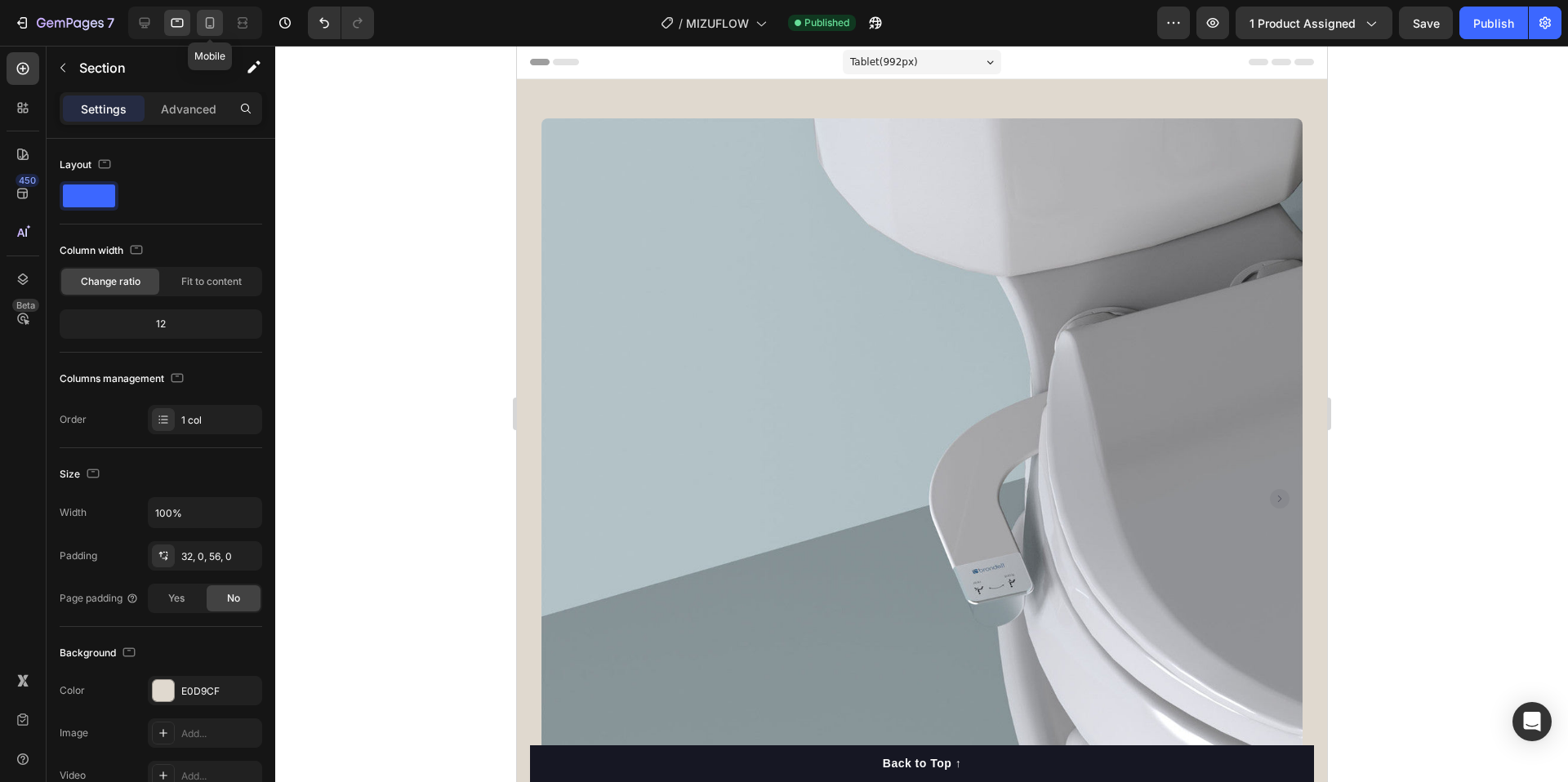
click at [208, 16] on icon at bounding box center [210, 23] width 16 height 16
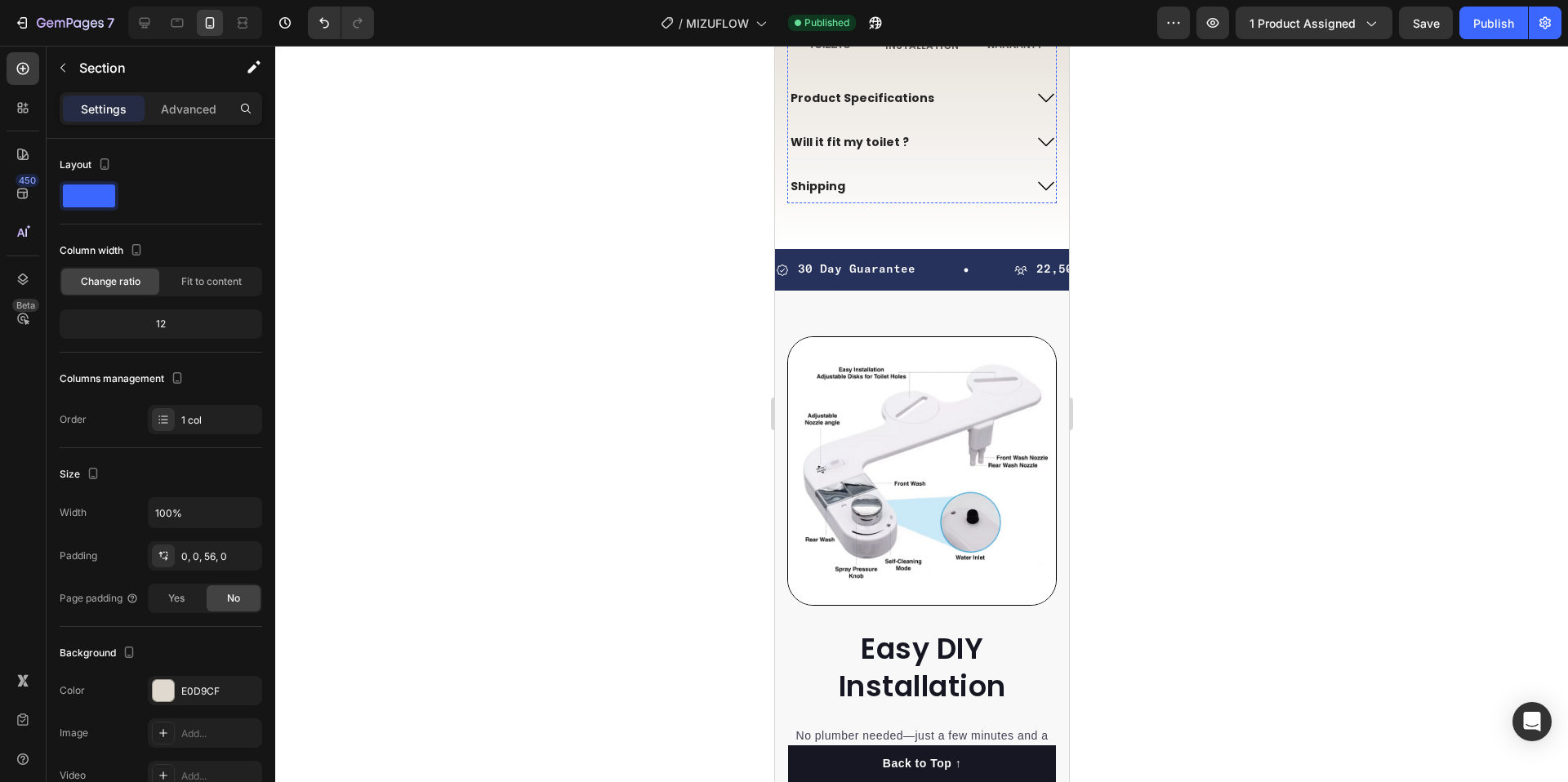
scroll to position [636, 0]
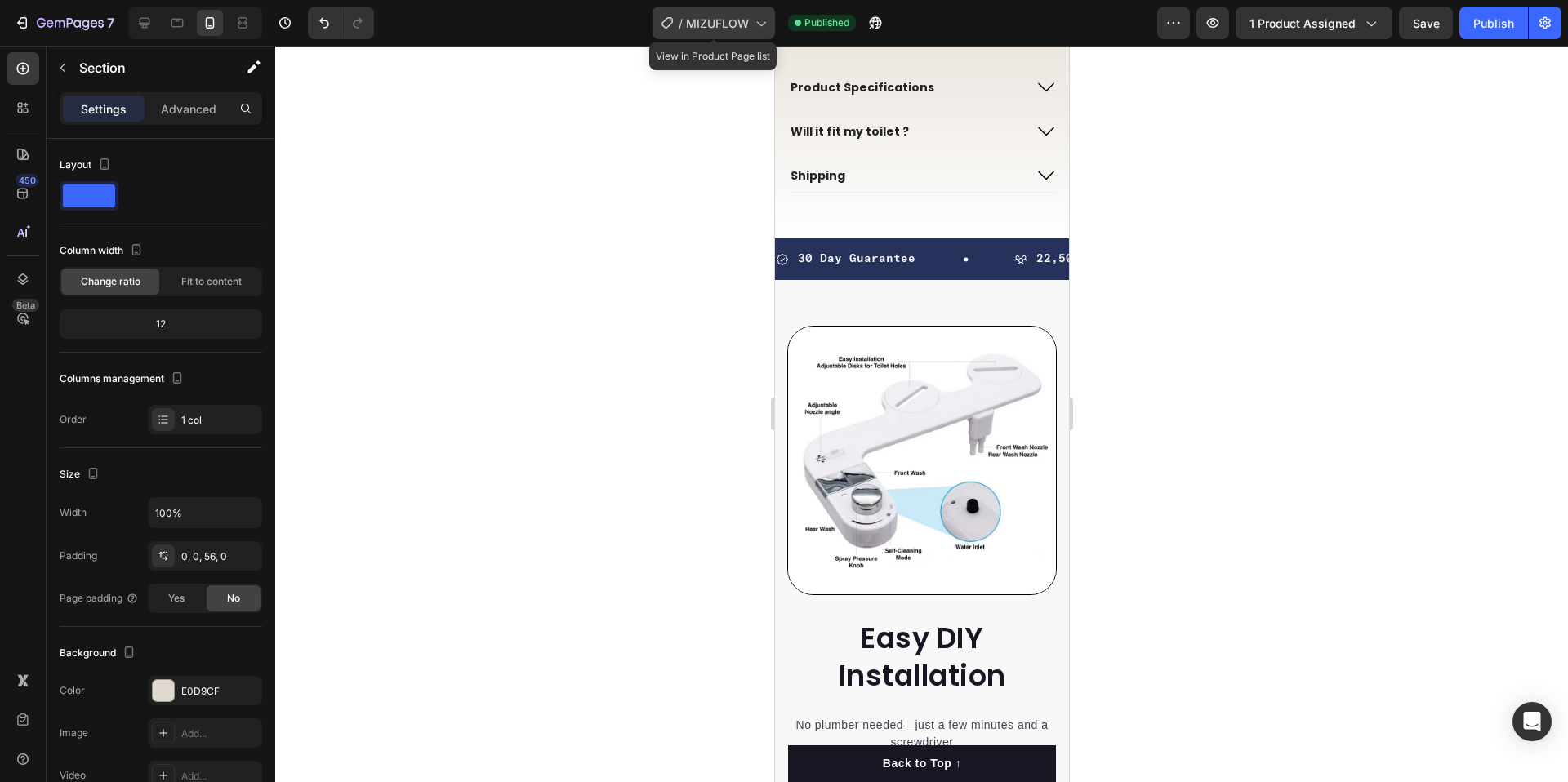
click at [742, 18] on span "MIZUFLOW" at bounding box center [717, 23] width 63 height 17
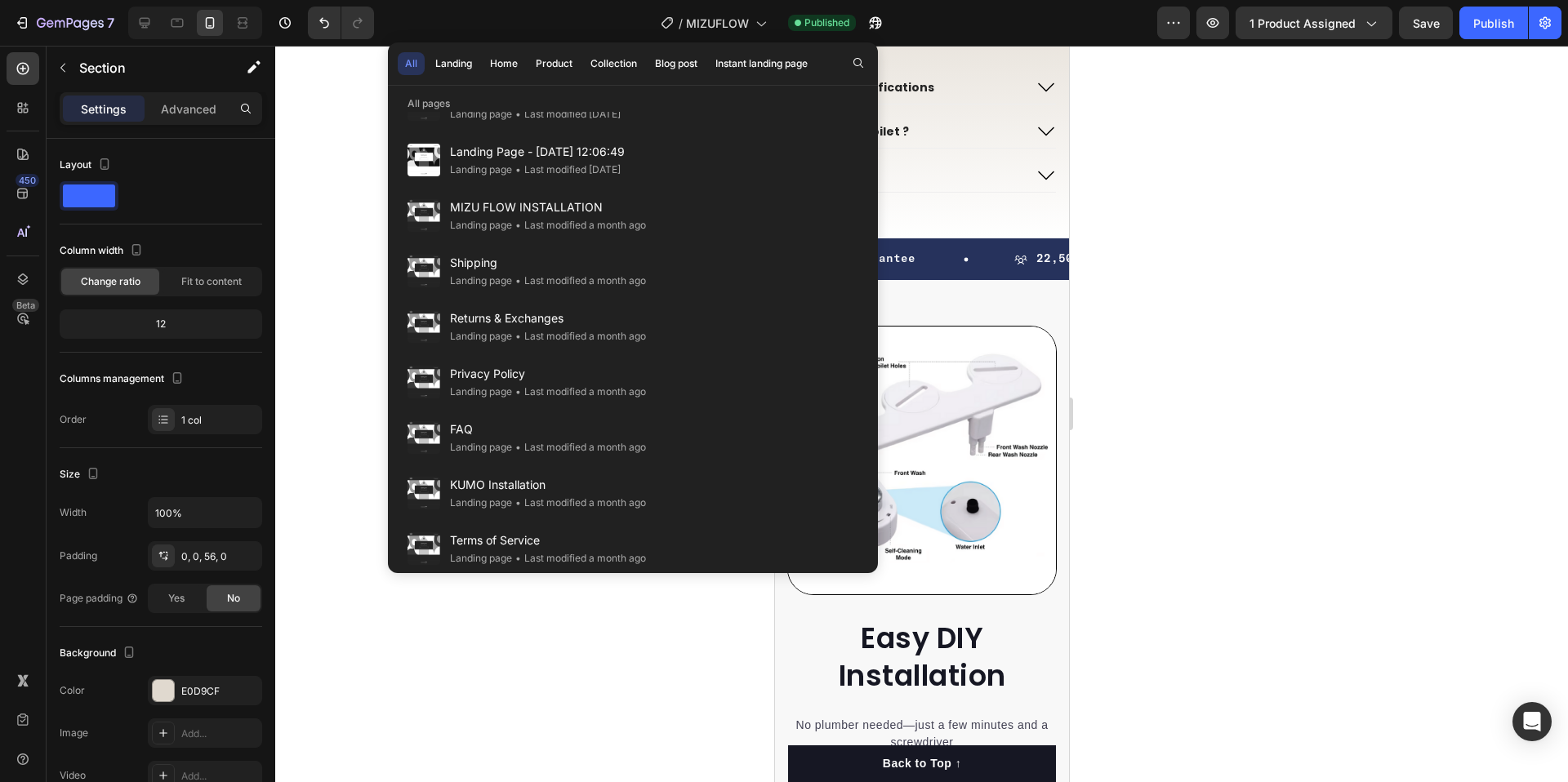
scroll to position [0, 0]
